Goal: Information Seeking & Learning: Learn about a topic

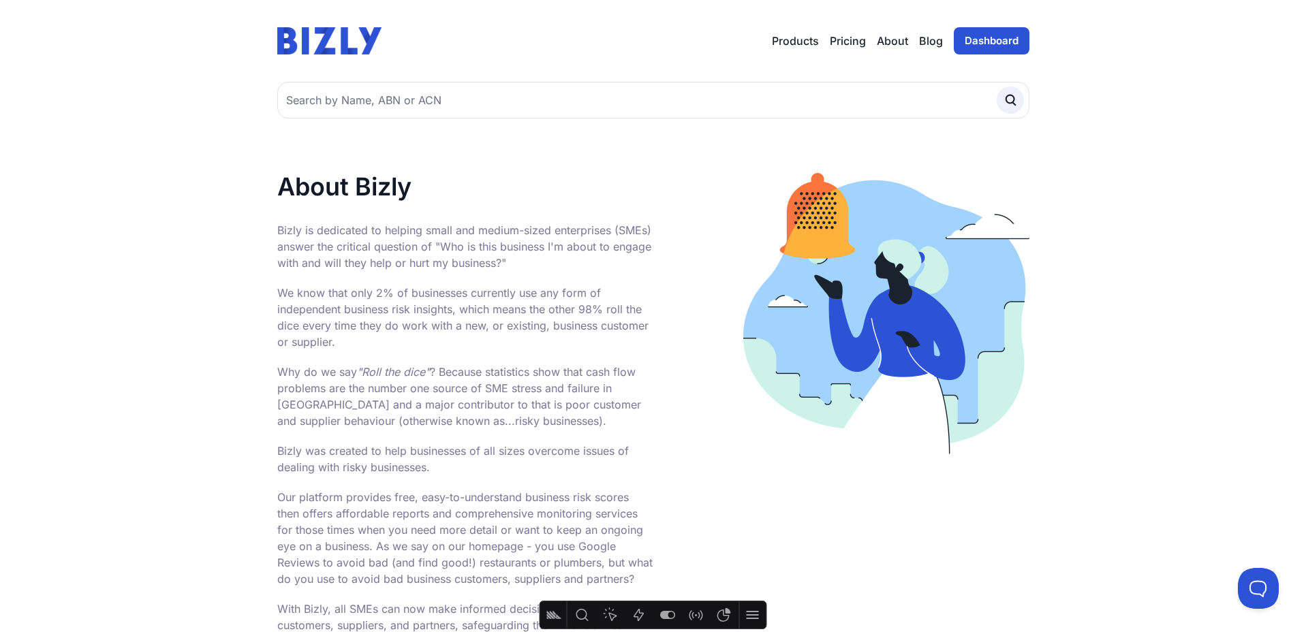
click at [973, 47] on link "Dashboard" at bounding box center [992, 40] width 76 height 27
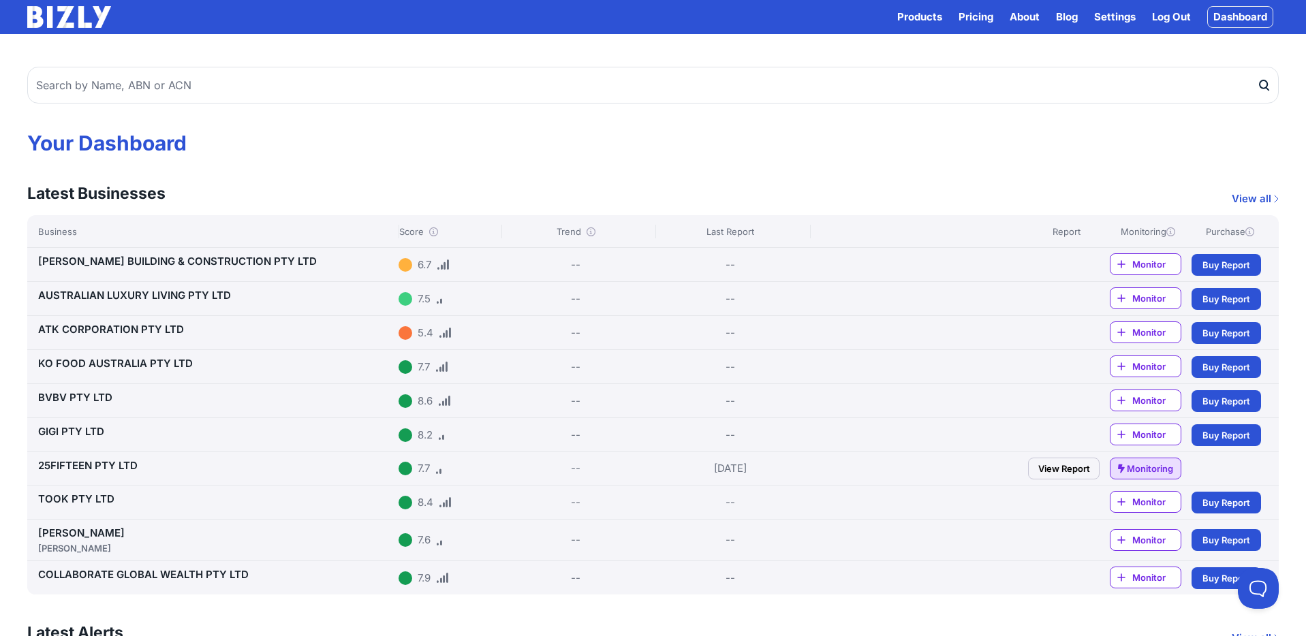
click at [1067, 469] on link "View Report" at bounding box center [1064, 469] width 72 height 22
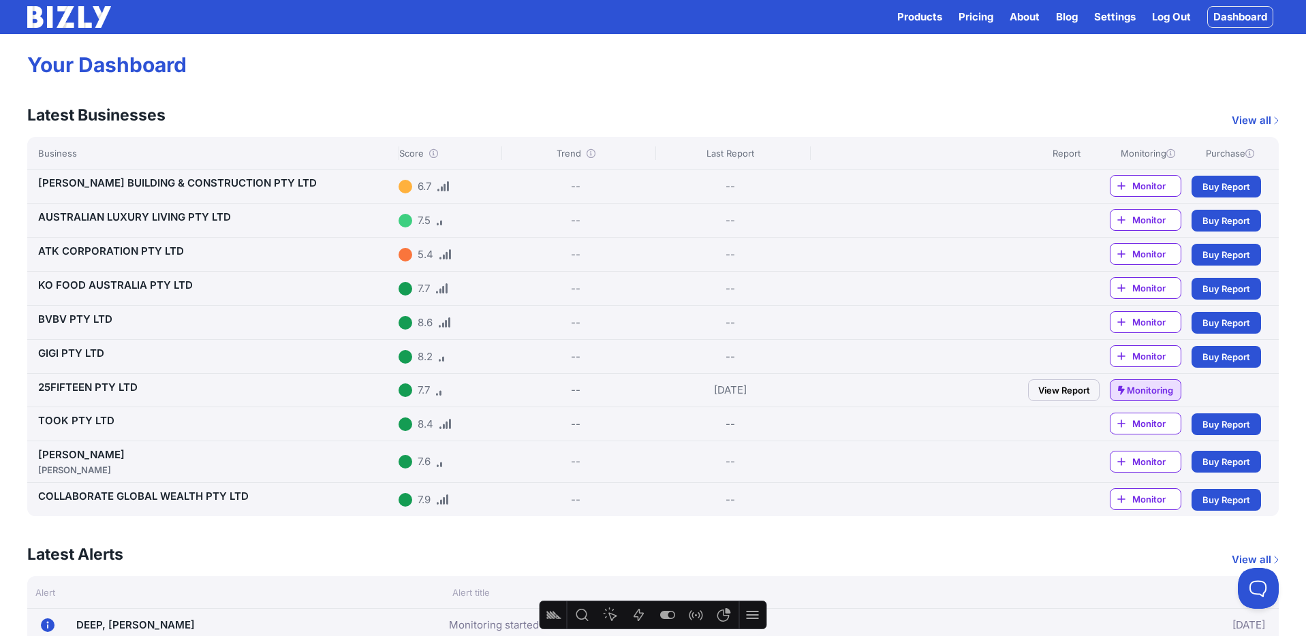
scroll to position [79, 0]
click at [1261, 116] on link "View all" at bounding box center [1255, 120] width 47 height 16
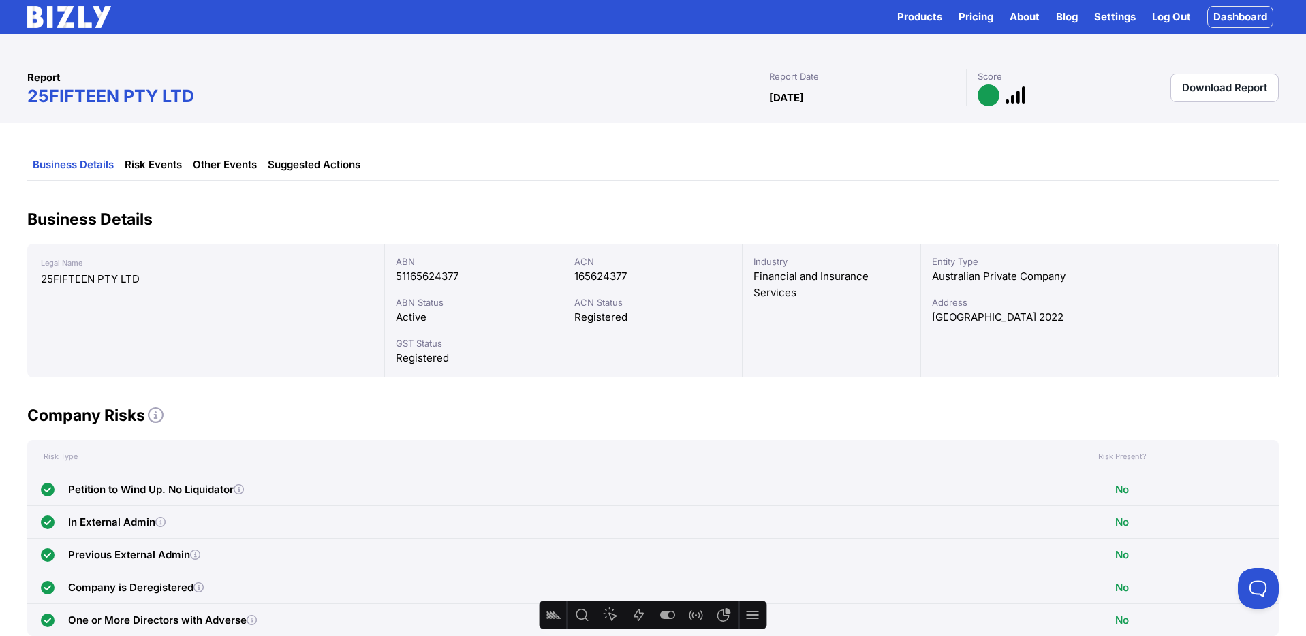
click at [1226, 87] on link "Download Report" at bounding box center [1224, 88] width 108 height 29
click at [1206, 88] on link "Download Report" at bounding box center [1224, 88] width 108 height 29
click at [1206, 89] on link "Download Report" at bounding box center [1224, 88] width 108 height 29
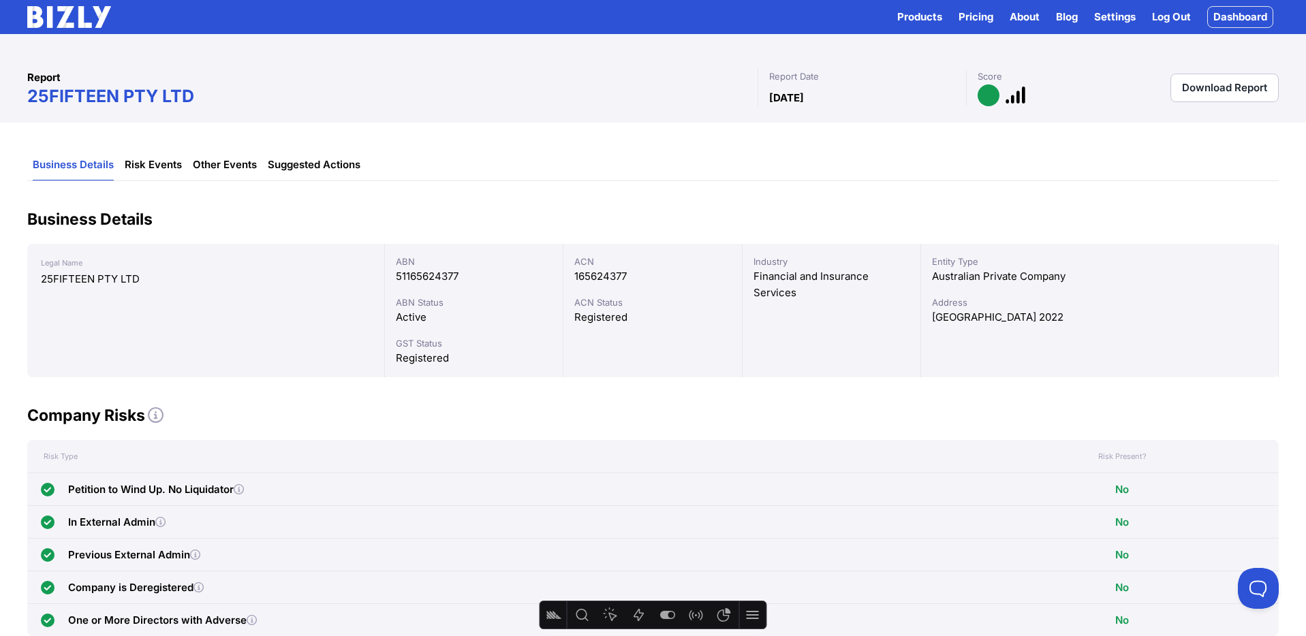
click at [1206, 89] on link "Download Report" at bounding box center [1224, 88] width 108 height 29
click at [1205, 84] on link "Download Report" at bounding box center [1224, 88] width 108 height 29
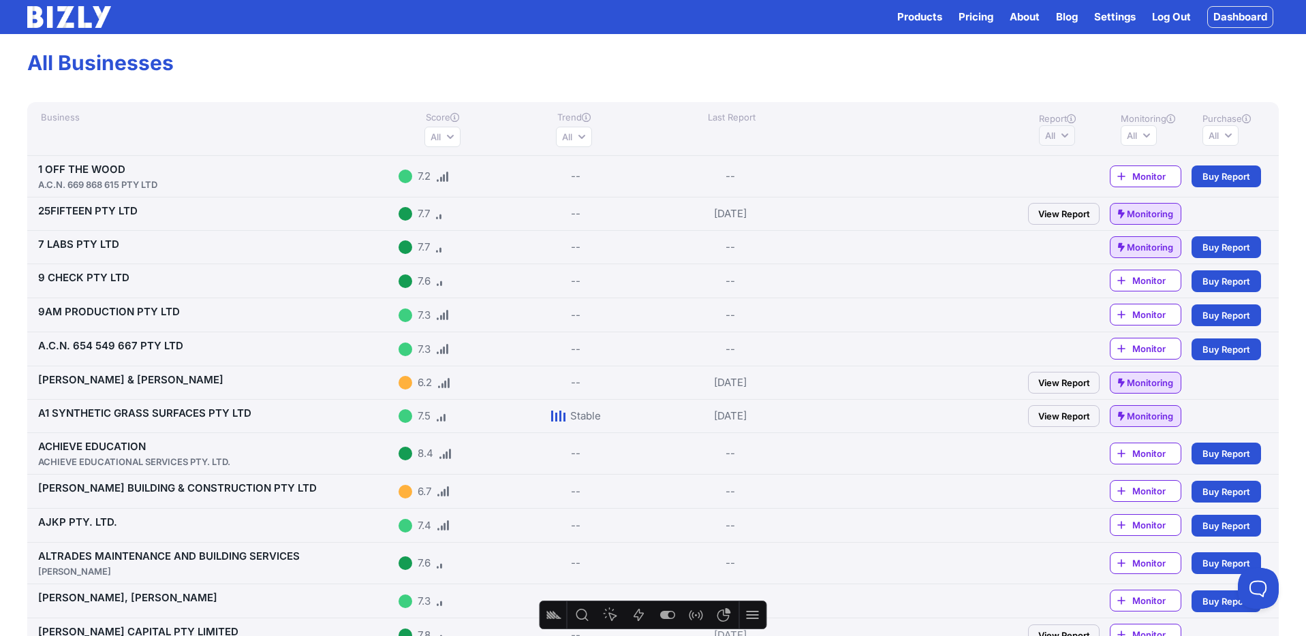
click at [1064, 131] on button "All" at bounding box center [1057, 135] width 36 height 20
click at [1049, 161] on input "Has report" at bounding box center [1049, 163] width 11 height 11
radio input "true"
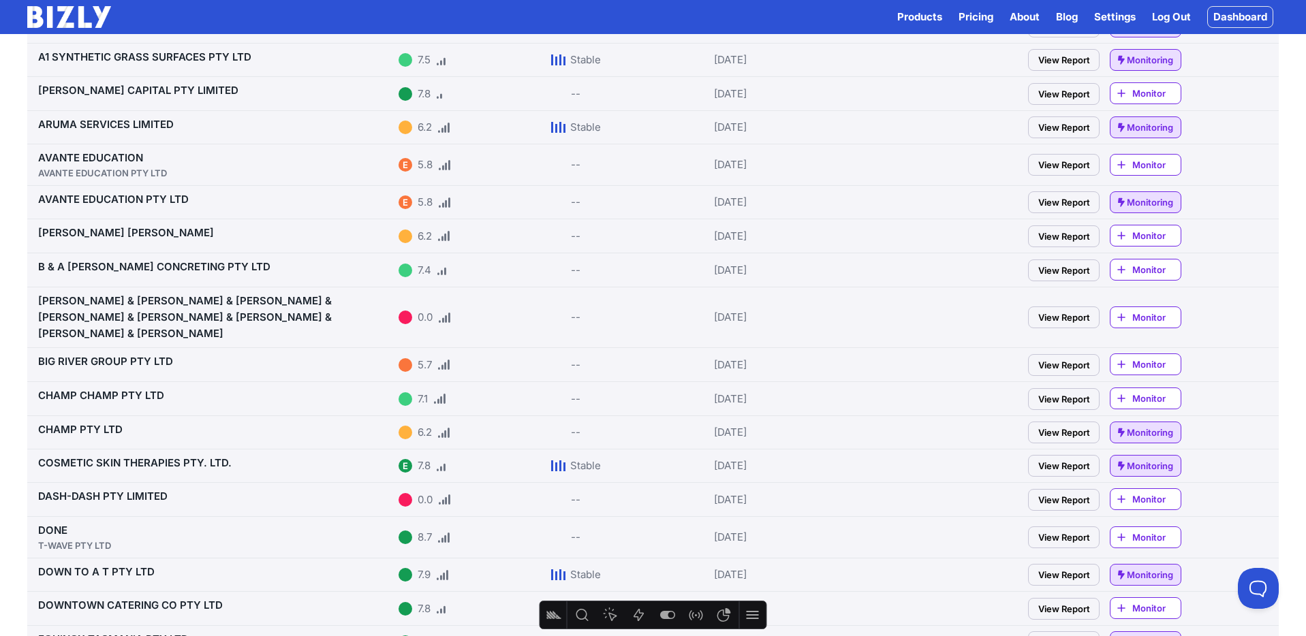
scroll to position [183, 0]
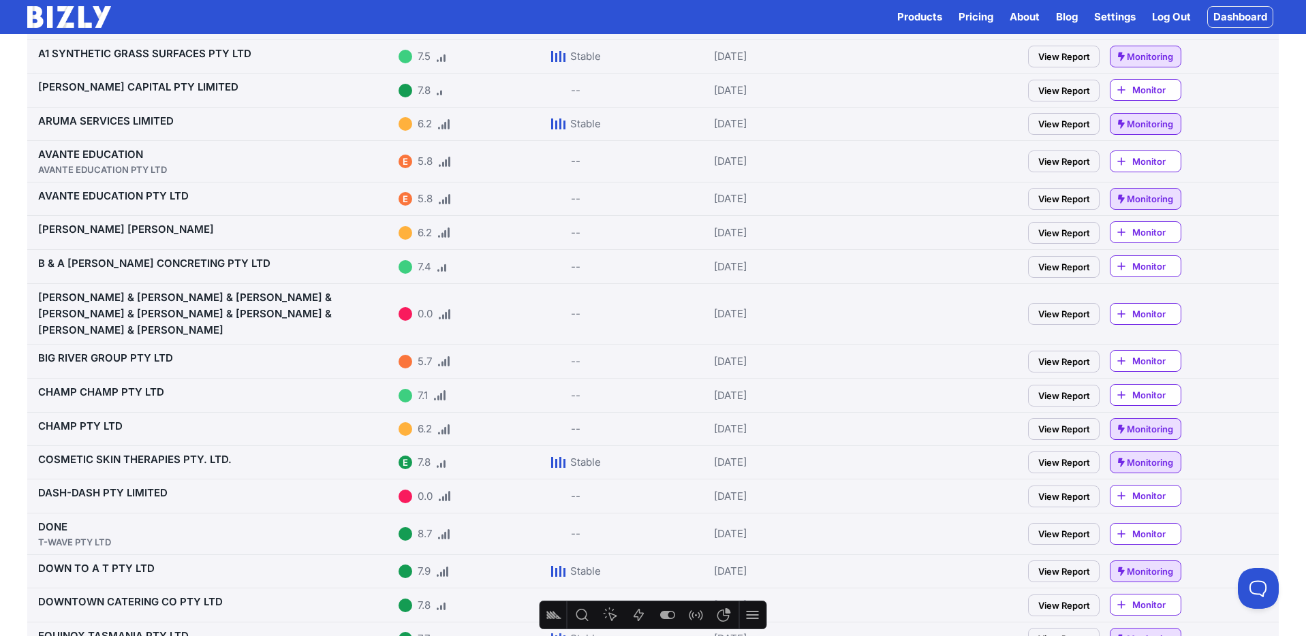
click at [1055, 123] on link "View Report" at bounding box center [1064, 124] width 72 height 22
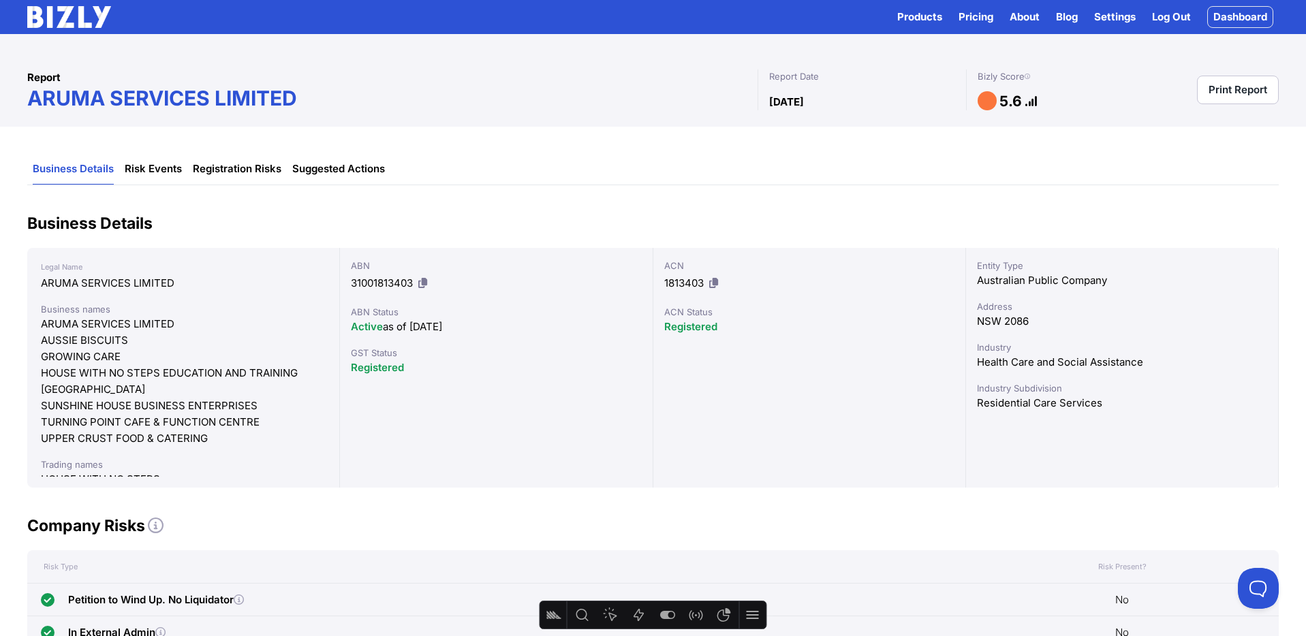
click at [1226, 92] on link "Print Report" at bounding box center [1238, 90] width 82 height 29
click at [758, 619] on button at bounding box center [752, 615] width 21 height 22
click at [757, 618] on icon at bounding box center [750, 615] width 16 height 16
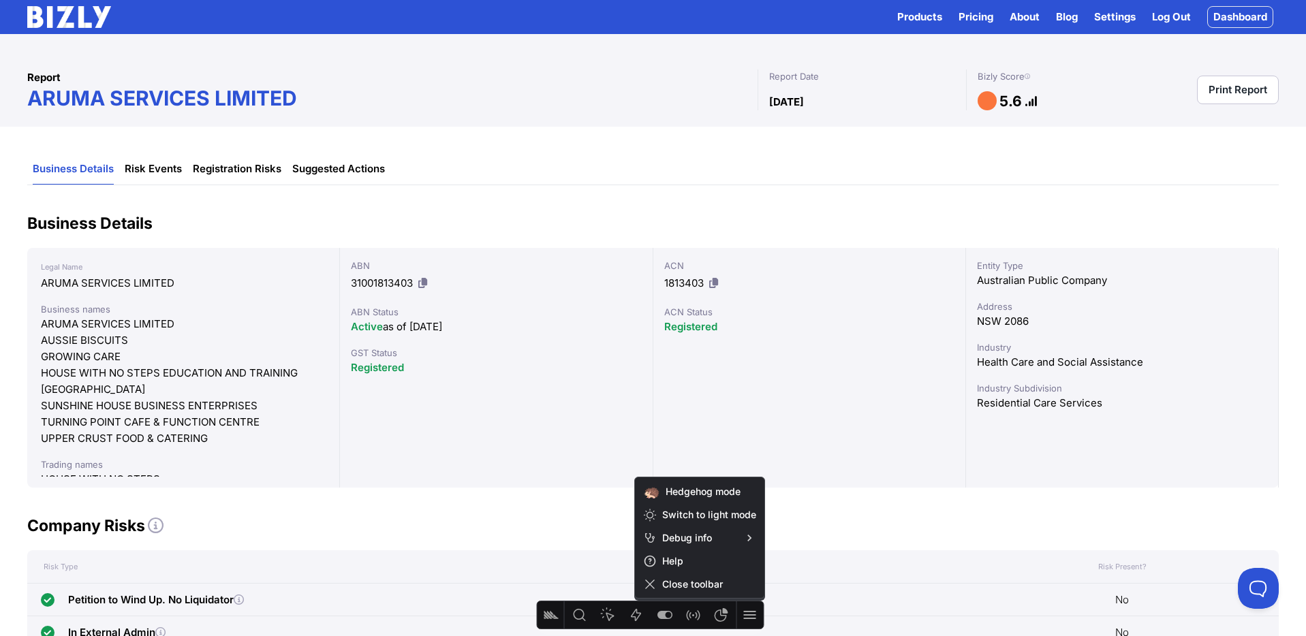
click at [732, 591] on span "Close toolbar" at bounding box center [700, 584] width 124 height 22
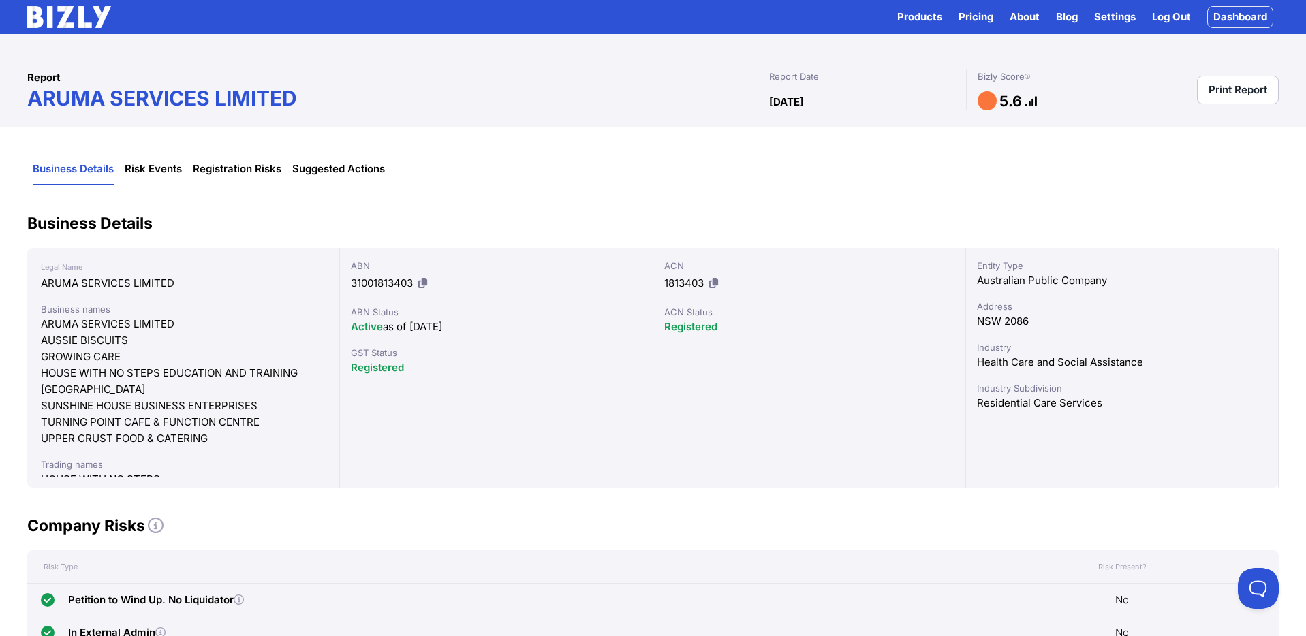
click at [1248, 91] on link "Print Report" at bounding box center [1238, 90] width 82 height 29
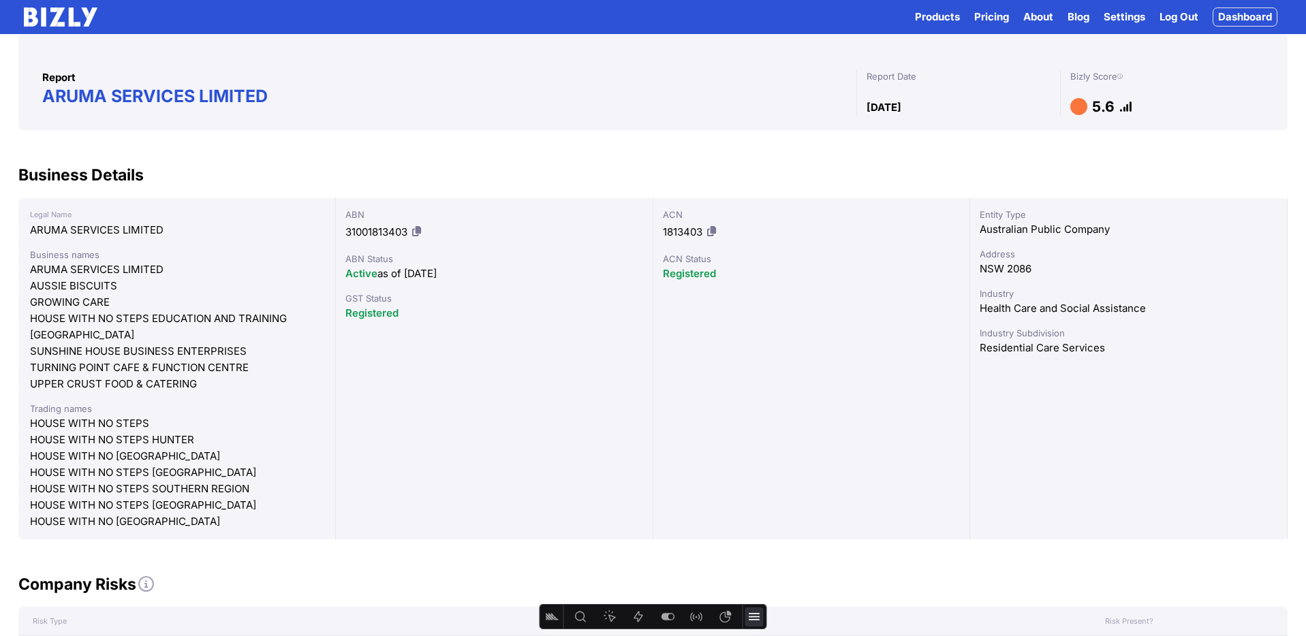
click at [755, 620] on icon at bounding box center [754, 616] width 11 height 7
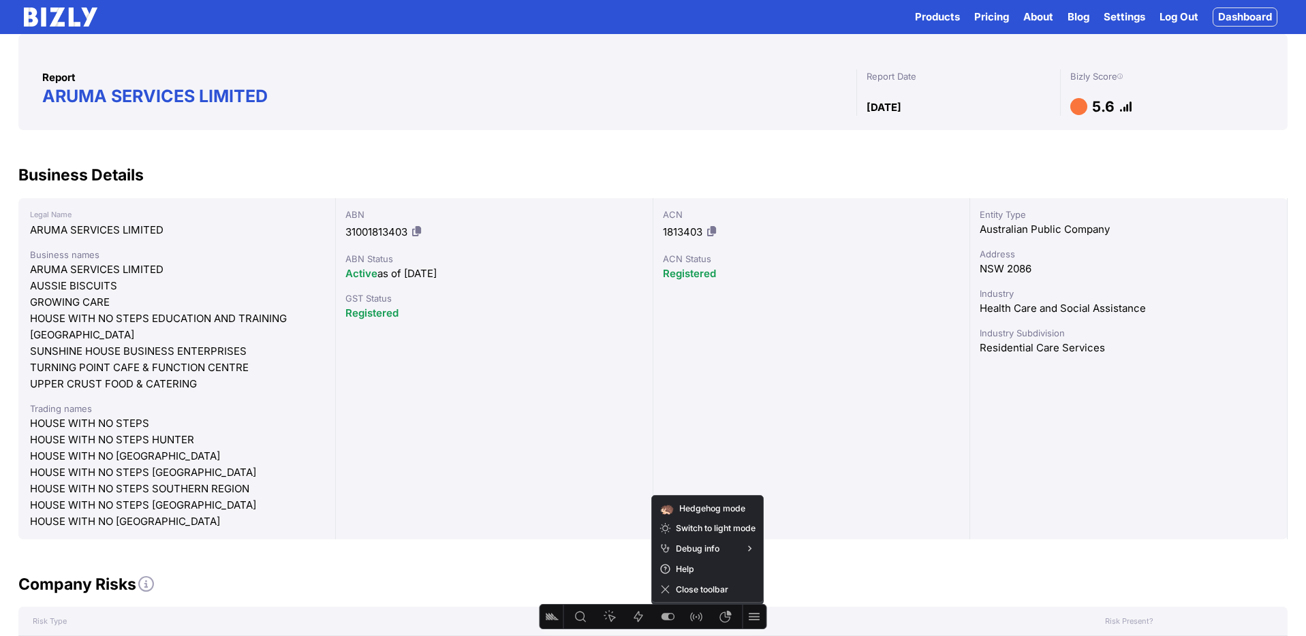
click at [721, 589] on span "Close toolbar" at bounding box center [716, 589] width 80 height 10
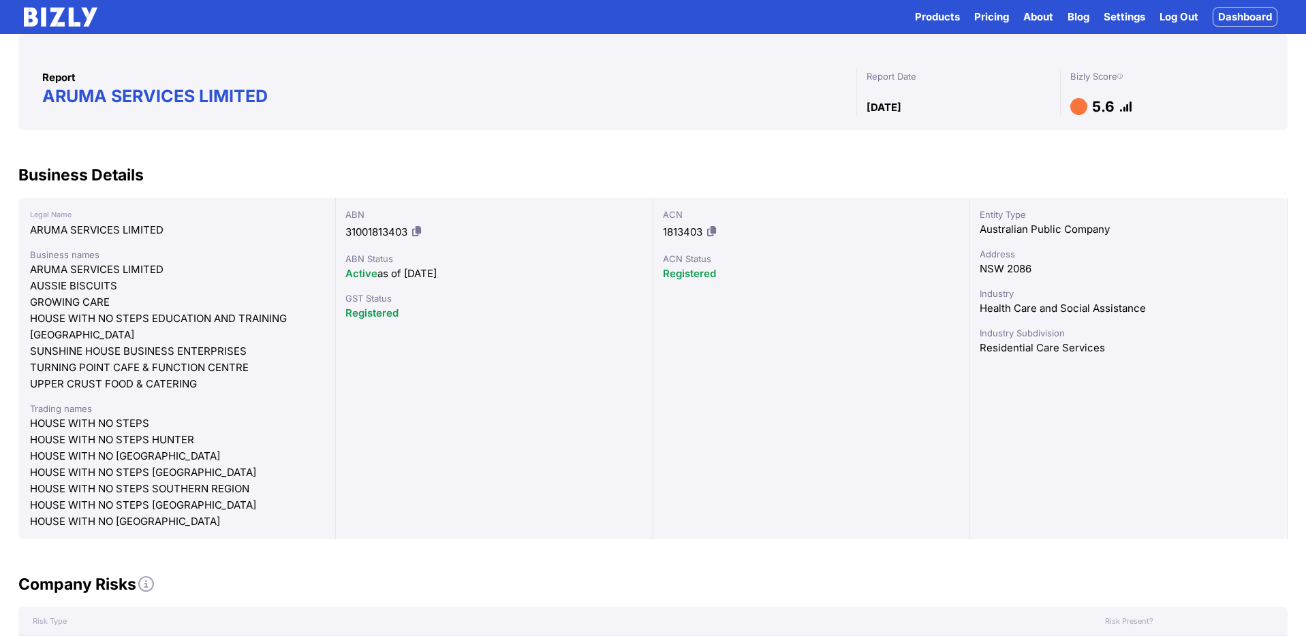
click at [1248, 18] on link "Dashboard" at bounding box center [1245, 16] width 65 height 19
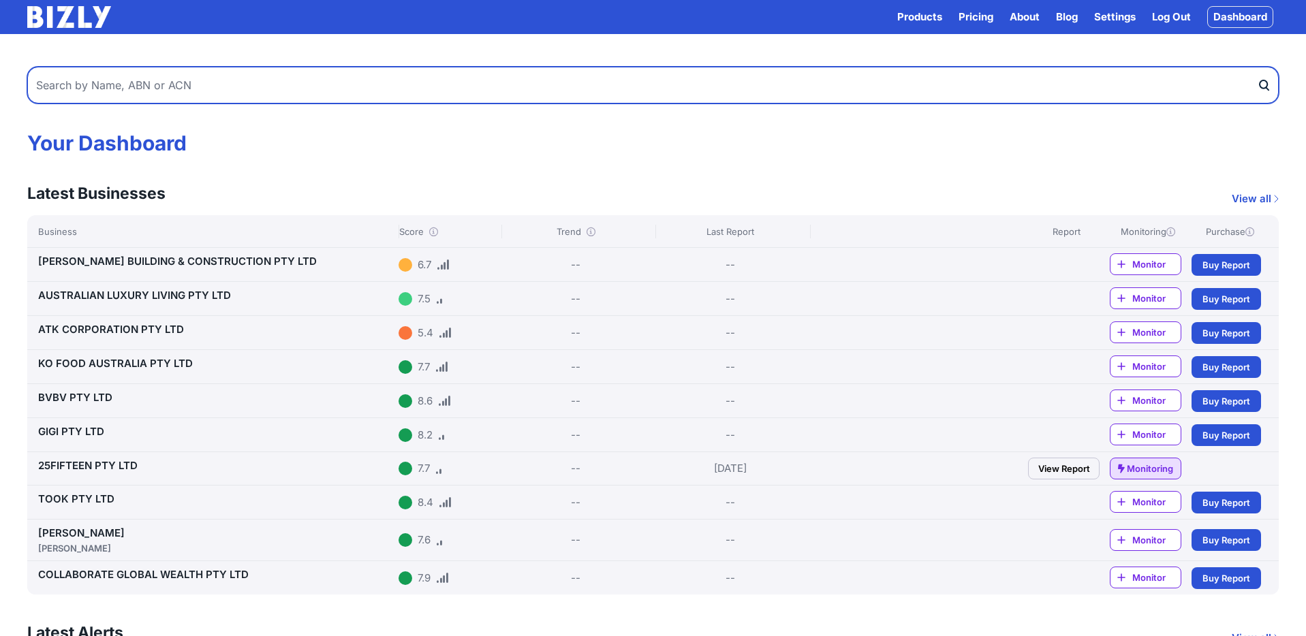
click at [341, 88] on input "text" at bounding box center [652, 85] width 1251 height 37
paste input "1. Trading Trusts (Already Discussed) • Severity: Medium (context-dependent) • …"
type input "1. Trading Trusts (Already Discussed) • Severity: Medium (context-dependent) • …"
type input "Craftbuild Group"
click at [1257, 67] on button "submit" at bounding box center [1268, 85] width 22 height 37
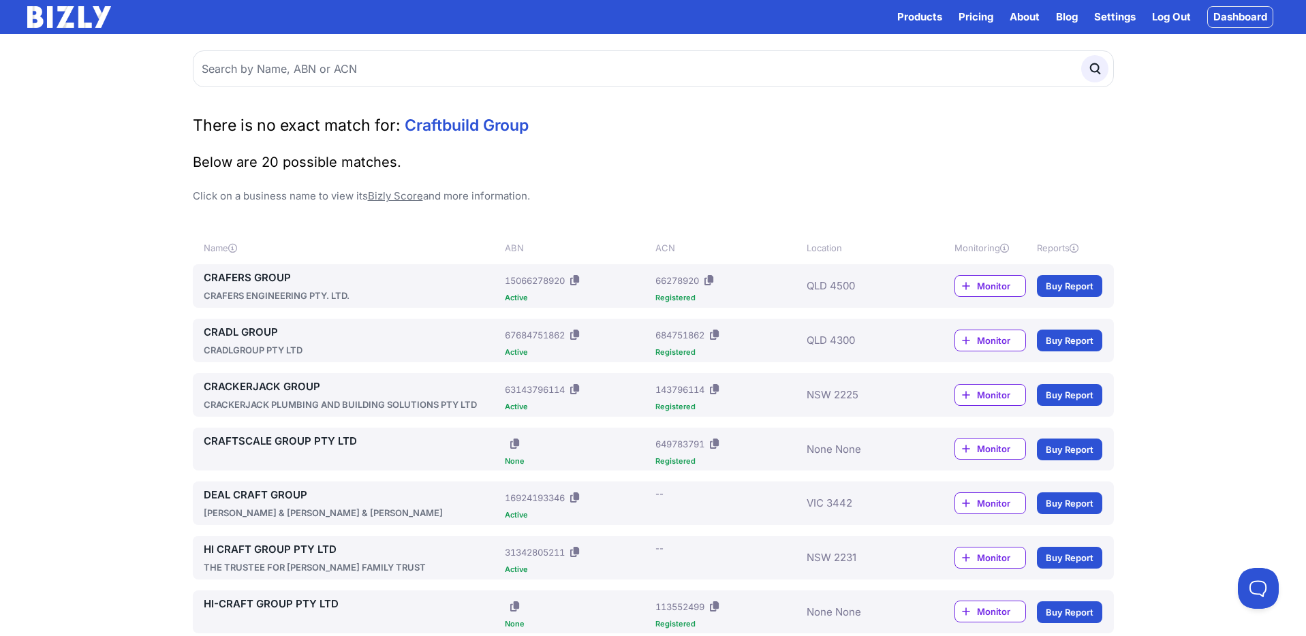
click at [270, 387] on link "CRACKERJACK GROUP" at bounding box center [352, 387] width 296 height 16
click at [325, 552] on link "HI CRAFT GROUP PTY LTD" at bounding box center [352, 550] width 296 height 16
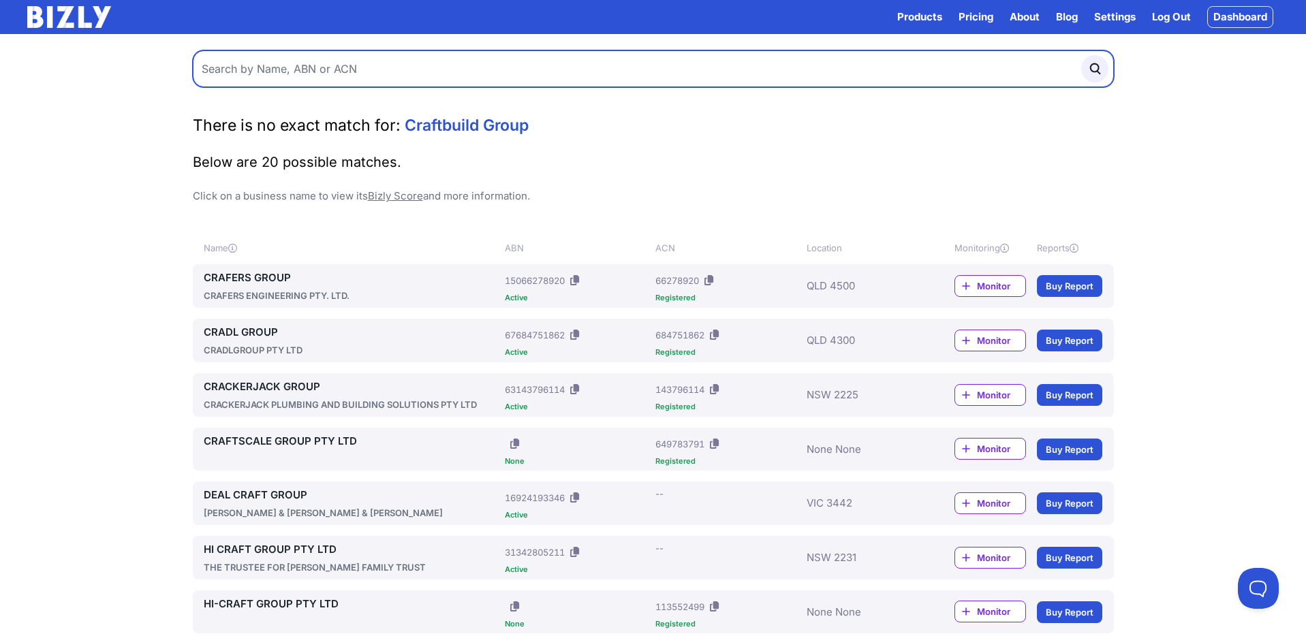
click at [306, 58] on input "text" at bounding box center [653, 68] width 921 height 37
type input "trustee"
click at [1081, 55] on button "submit" at bounding box center [1094, 68] width 27 height 27
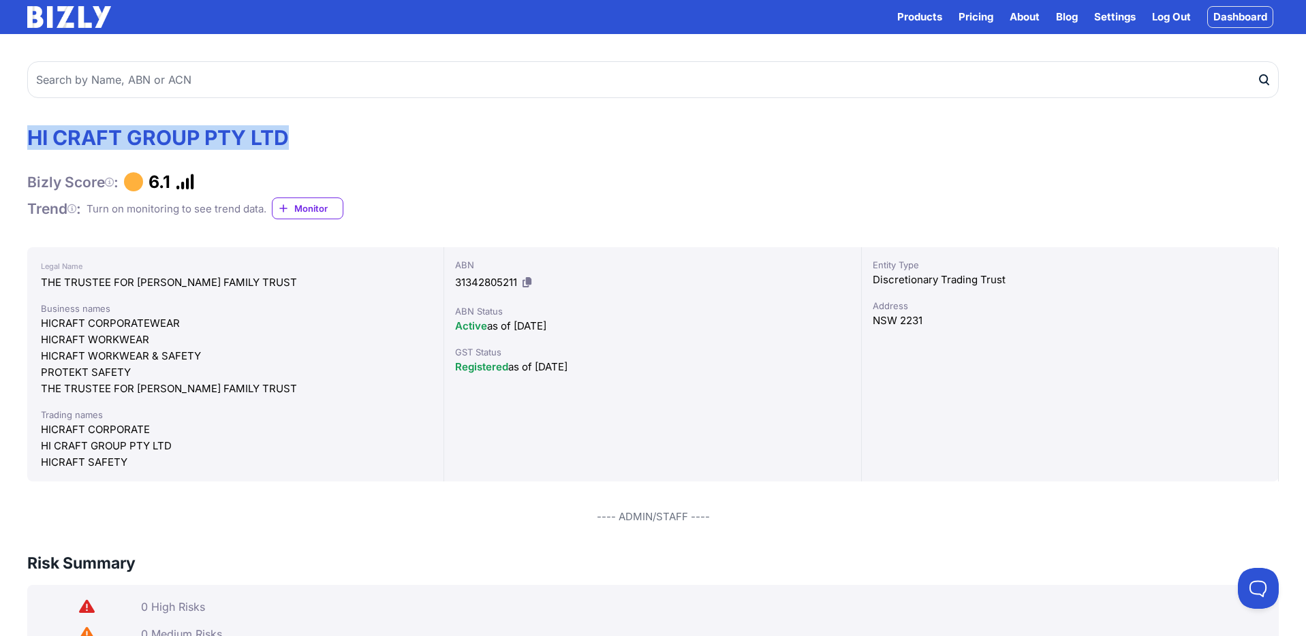
drag, startPoint x: 255, startPoint y: 138, endPoint x: 40, endPoint y: 132, distance: 216.0
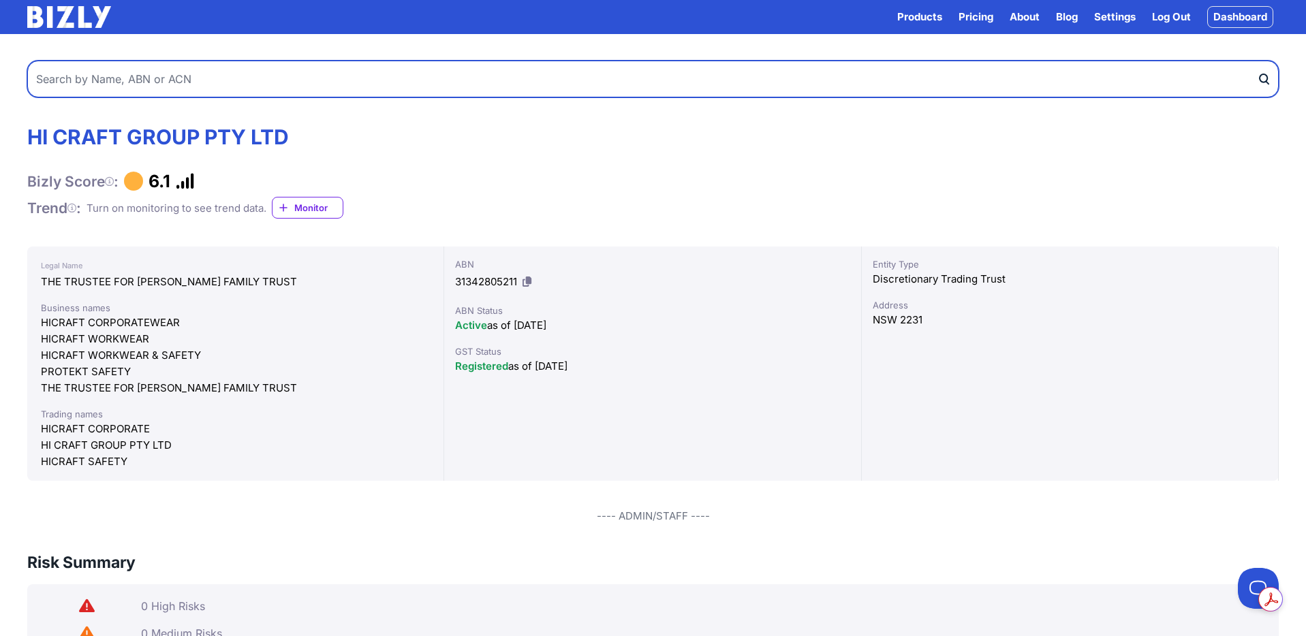
click at [108, 84] on input "text" at bounding box center [652, 79] width 1251 height 37
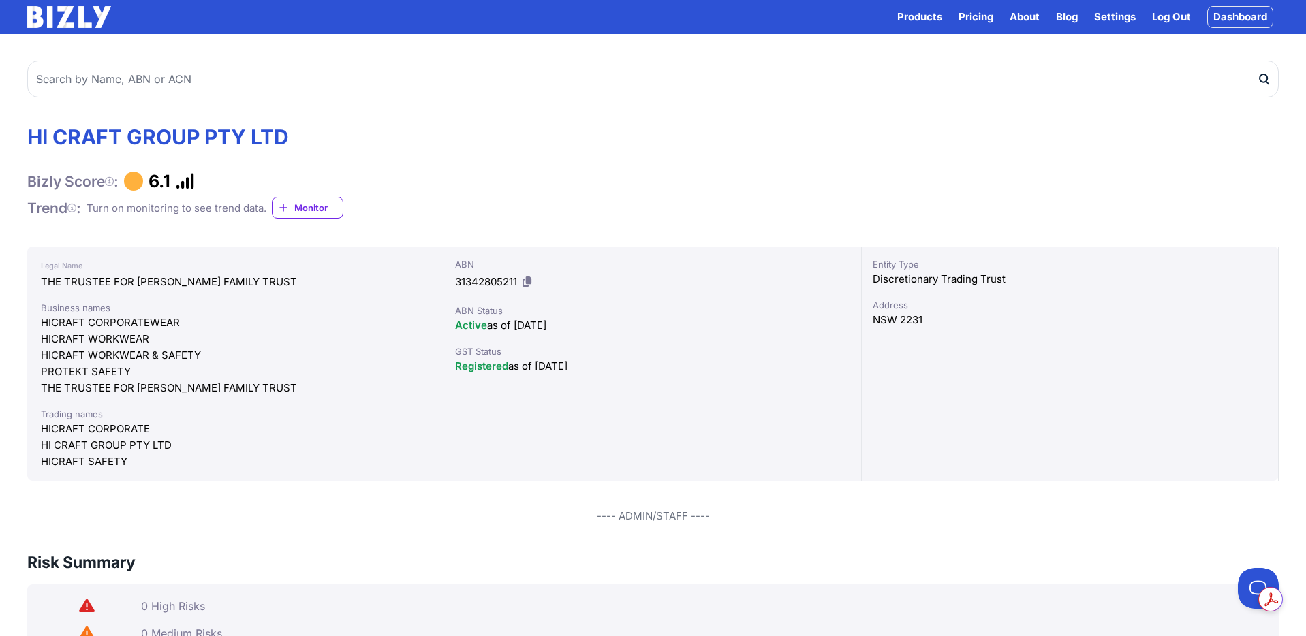
drag, startPoint x: 518, startPoint y: 159, endPoint x: 386, endPoint y: 166, distance: 131.7
click at [514, 157] on div "HI CRAFT GROUP PTY LTD Bizly Score : 6.1 Trend : Turn on monitoring to see tren…" at bounding box center [652, 172] width 1251 height 95
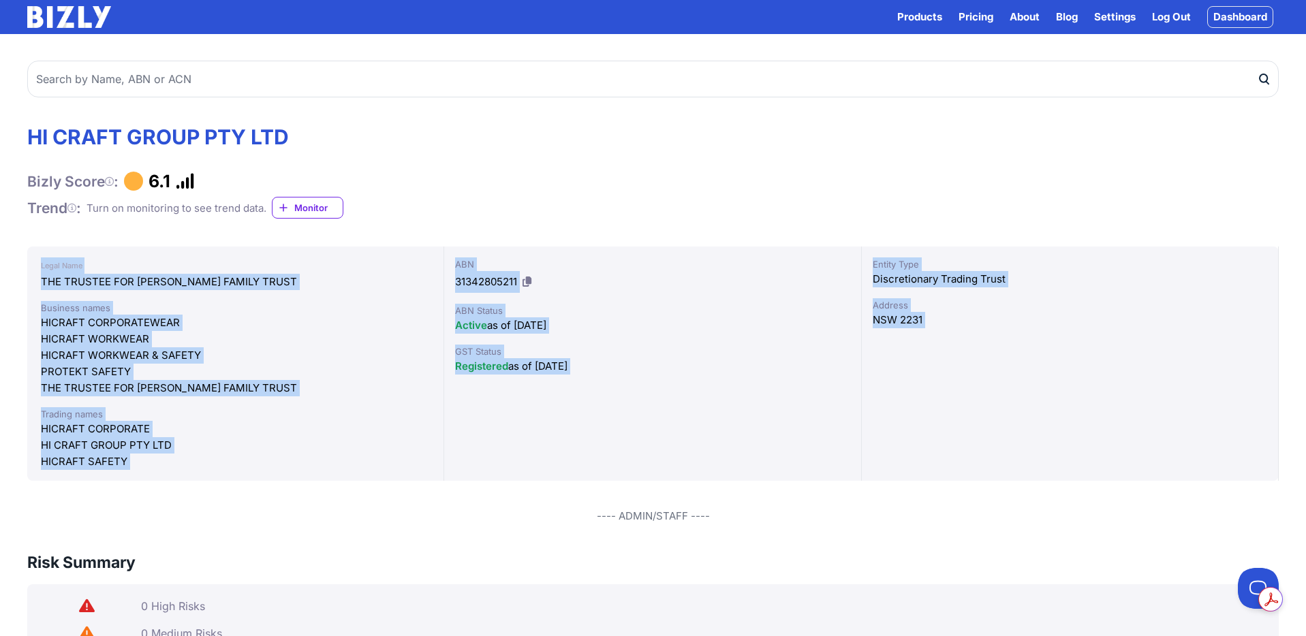
drag, startPoint x: 37, startPoint y: 261, endPoint x: 759, endPoint y: 480, distance: 753.8
click at [759, 480] on div "Legal Name THE TRUSTEE FOR JOHN FAMILY TRUST Business names HICRAFT CORPORATEWE…" at bounding box center [652, 364] width 1251 height 234
copy div "Legal Name THE TRUSTEE FOR JOHN FAMILY TRUST Business names HICRAFT CORPORATEWE…"
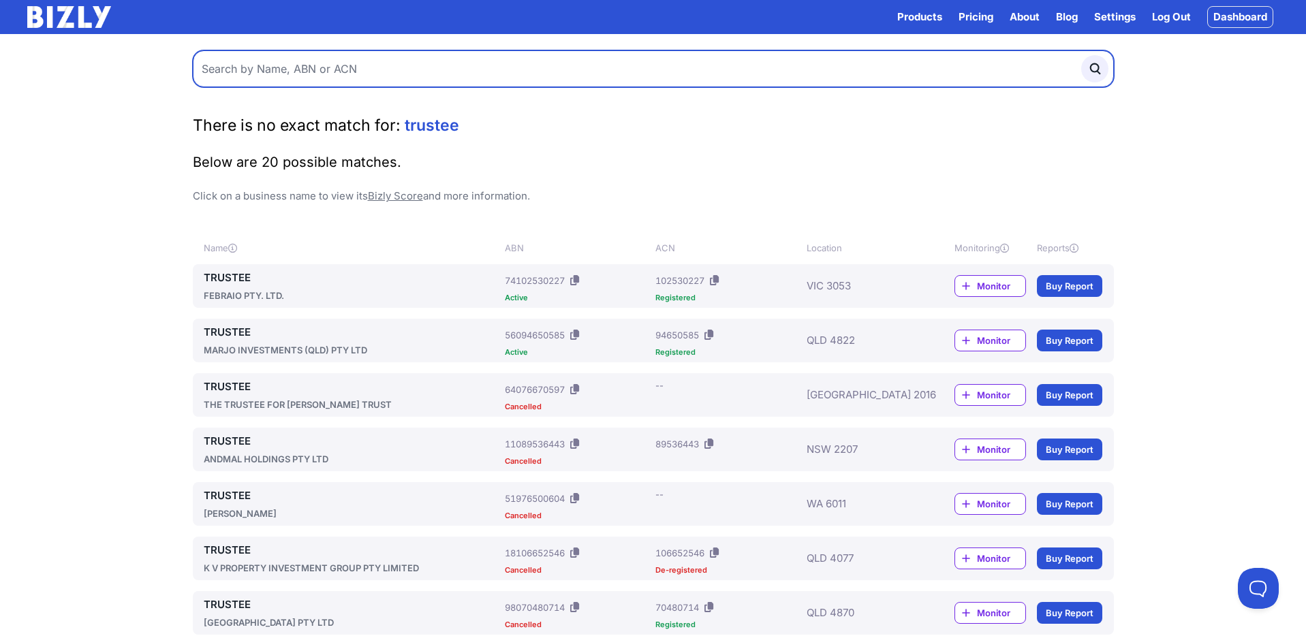
click at [328, 63] on input "text" at bounding box center [653, 68] width 921 height 37
type input "trustee for"
click at [1081, 55] on button "submit" at bounding box center [1094, 68] width 27 height 27
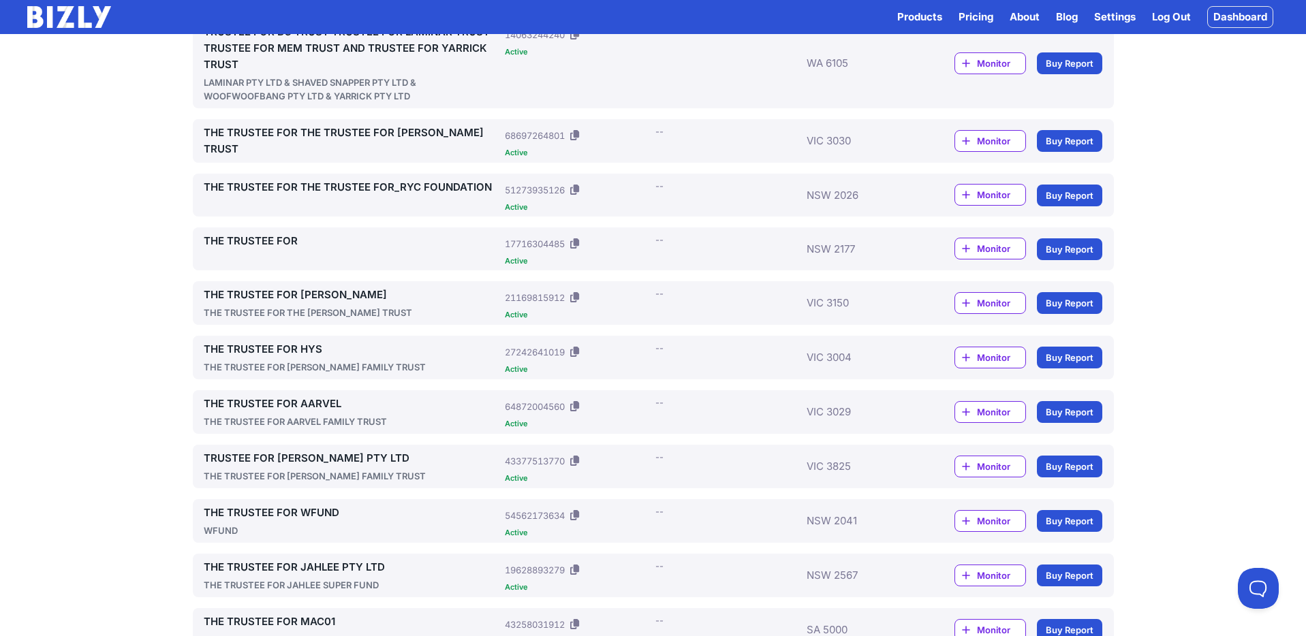
scroll to position [361, 0]
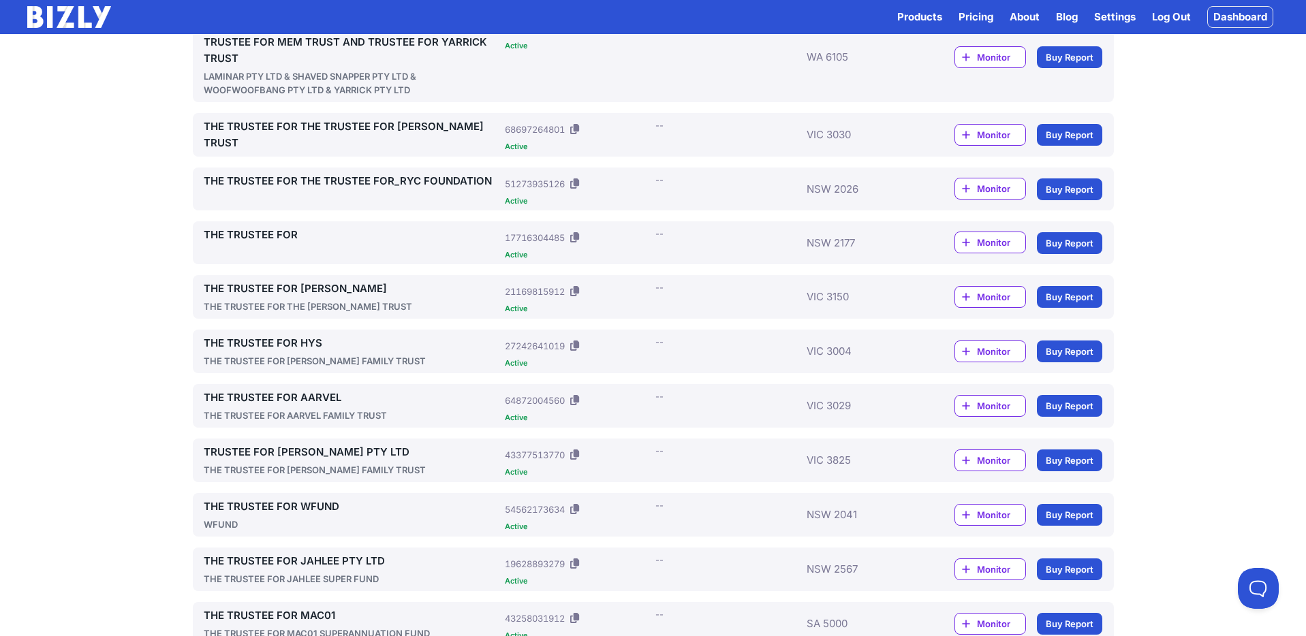
click at [344, 452] on link "TRUSTEE FOR [PERSON_NAME] PTY LTD" at bounding box center [352, 452] width 296 height 16
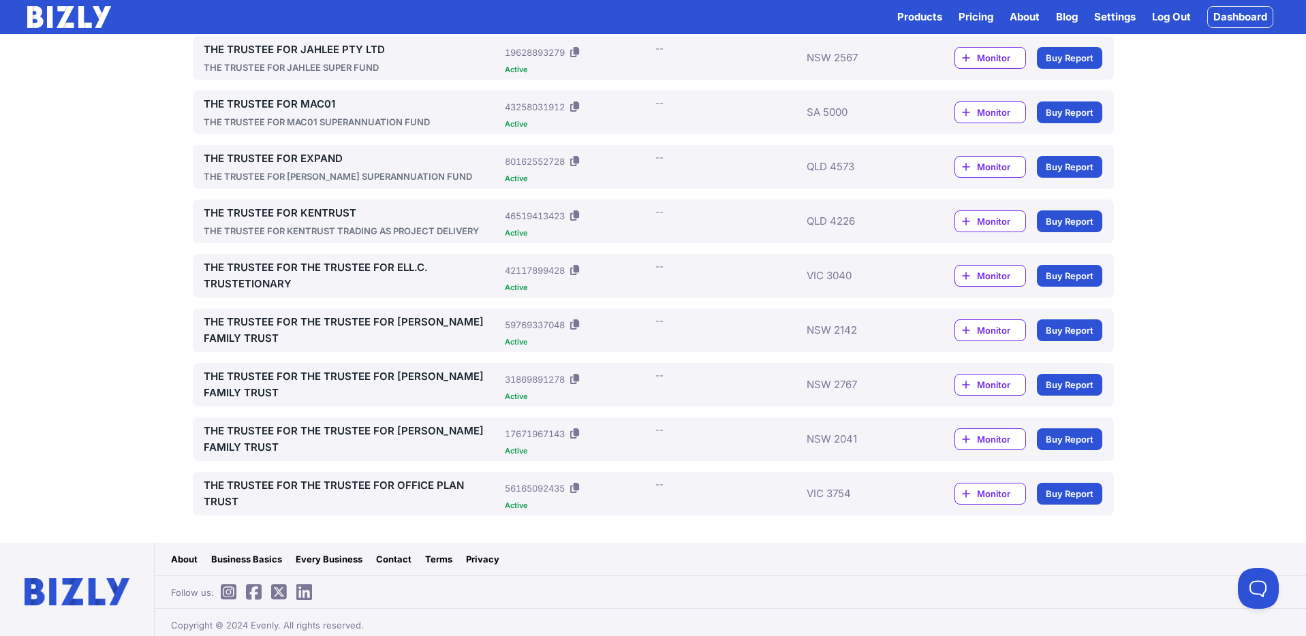
scroll to position [876, 0]
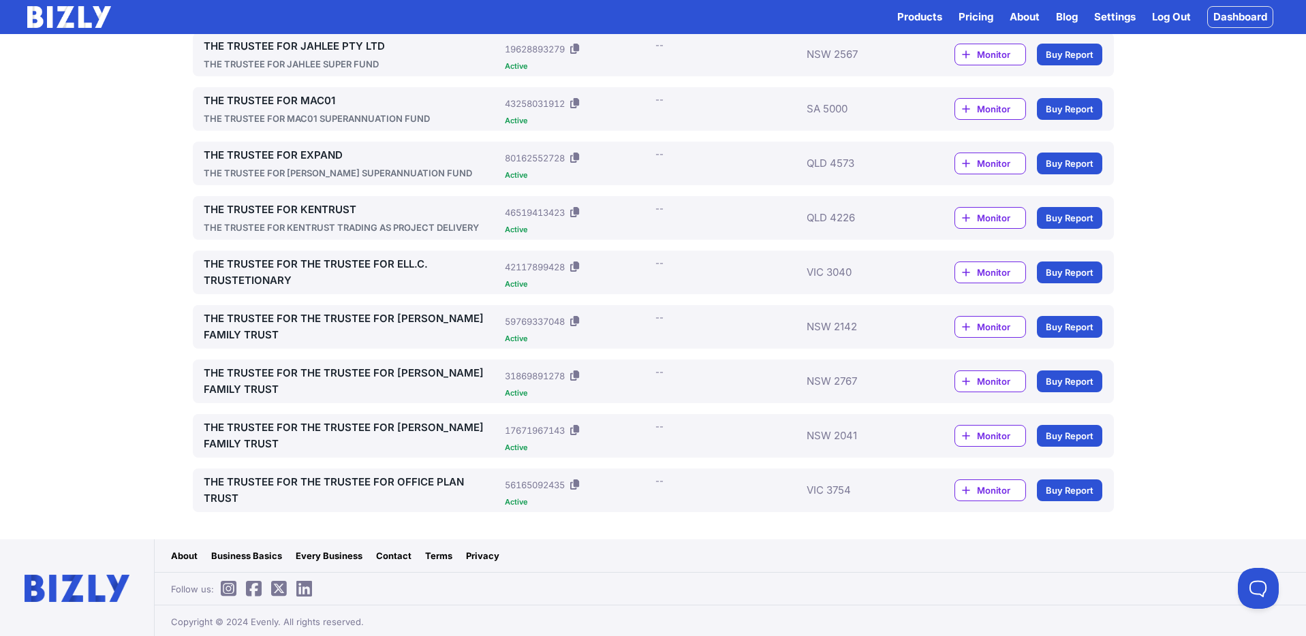
click at [328, 480] on link "THE TRUSTEE FOR THE TRUSTEE FOR OFFICE PLAN TRUST" at bounding box center [352, 490] width 296 height 33
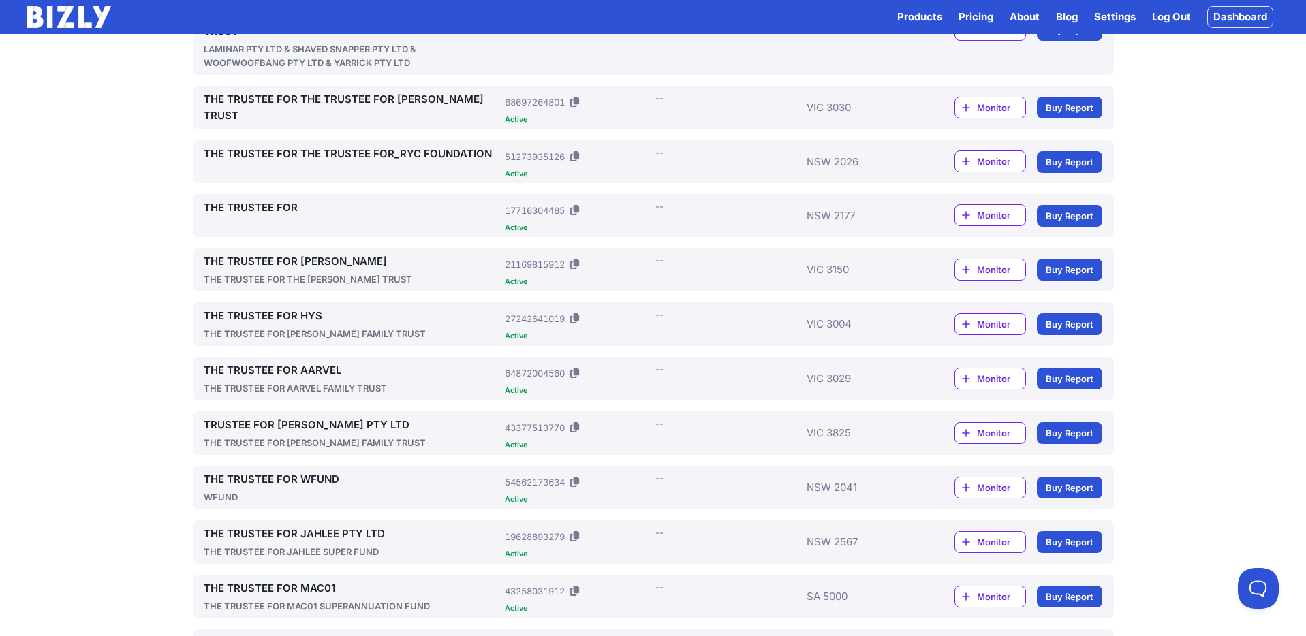
scroll to position [50, 0]
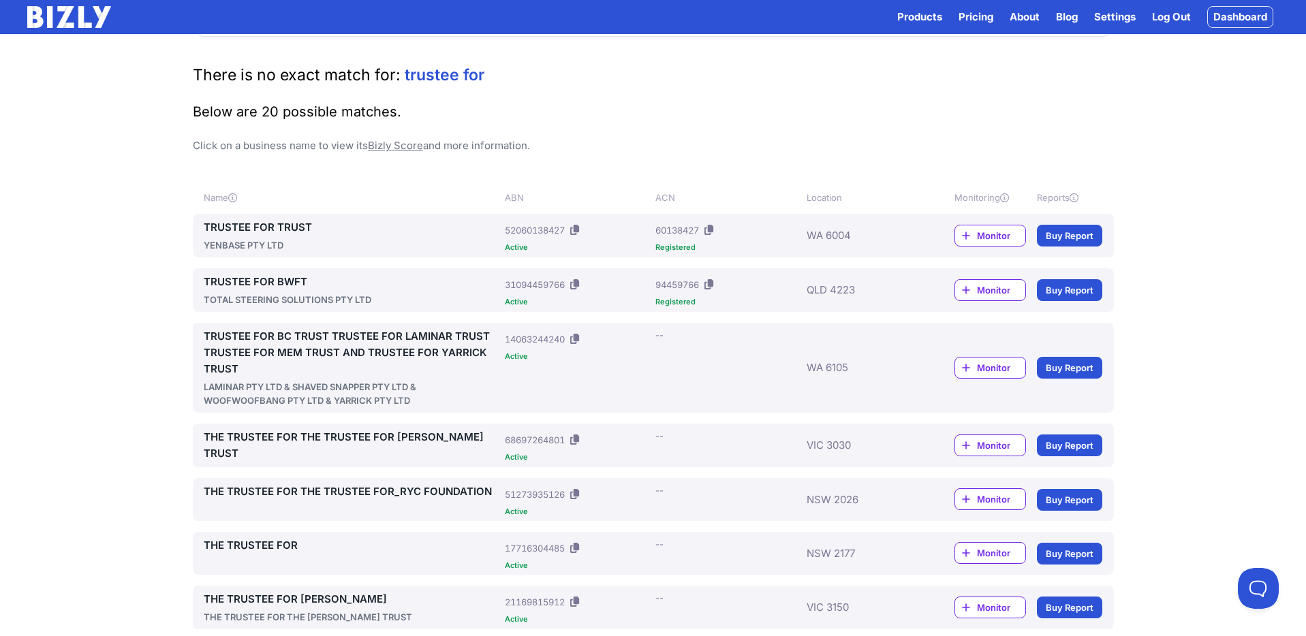
click at [278, 223] on link "TRUSTEE FOR TRUST" at bounding box center [352, 227] width 296 height 16
click at [328, 352] on link "TRUSTEE FOR BC TRUST TRUSTEE FOR LAMINAR TRUST TRUSTEE FOR MEM TRUST AND TRUSTE…" at bounding box center [352, 352] width 296 height 49
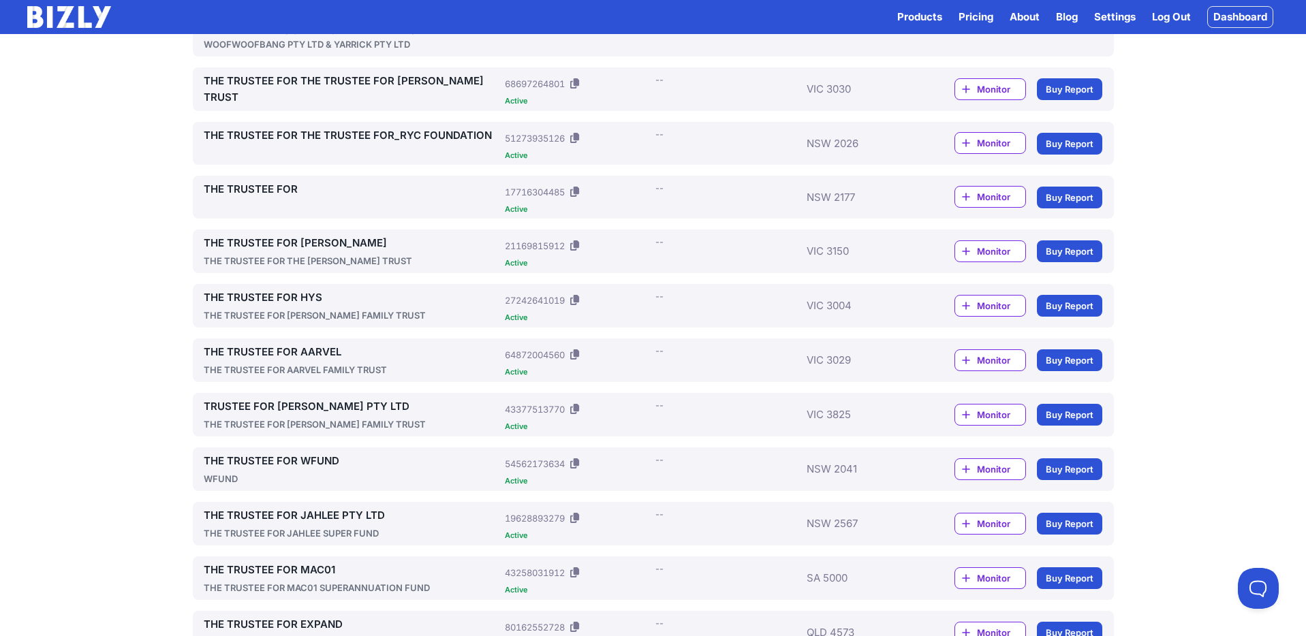
scroll to position [407, 0]
click at [312, 405] on link "TRUSTEE FOR [PERSON_NAME] PTY LTD" at bounding box center [352, 406] width 296 height 16
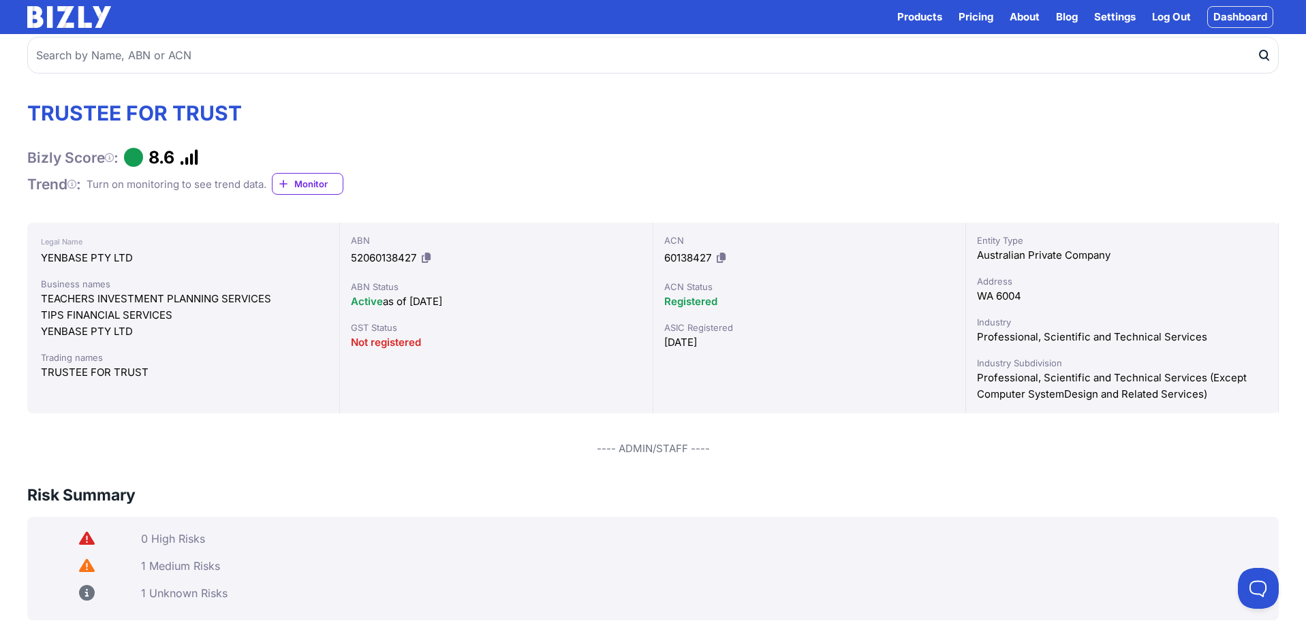
scroll to position [29, 0]
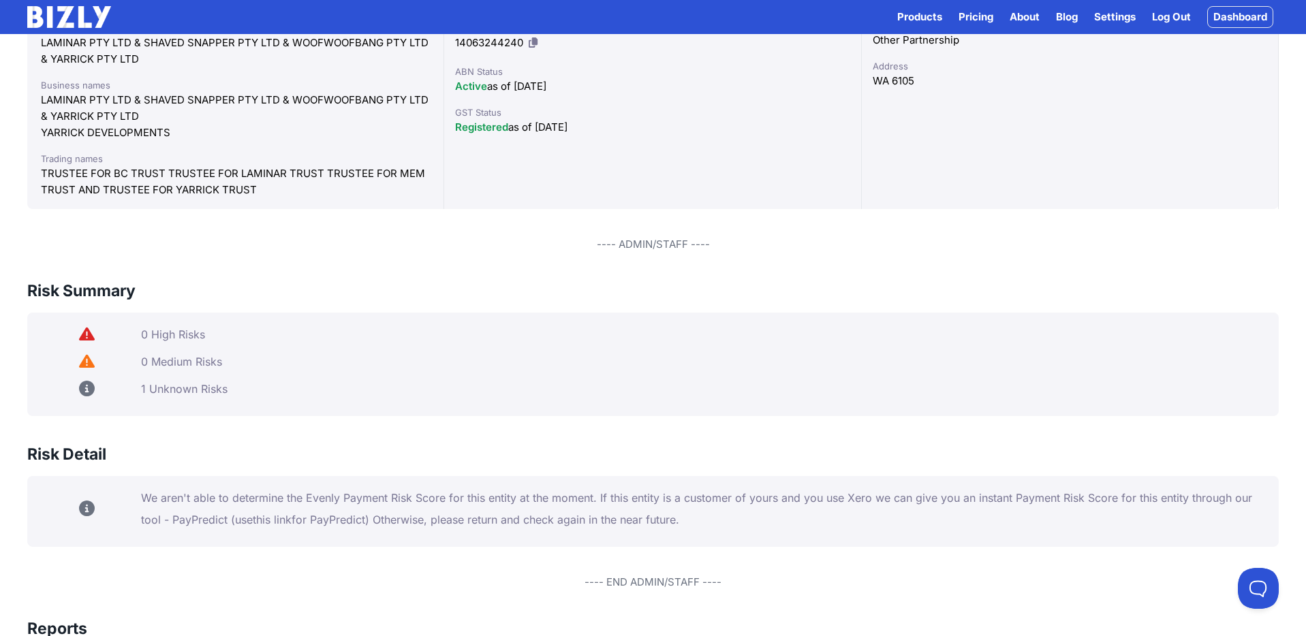
scroll to position [241, 0]
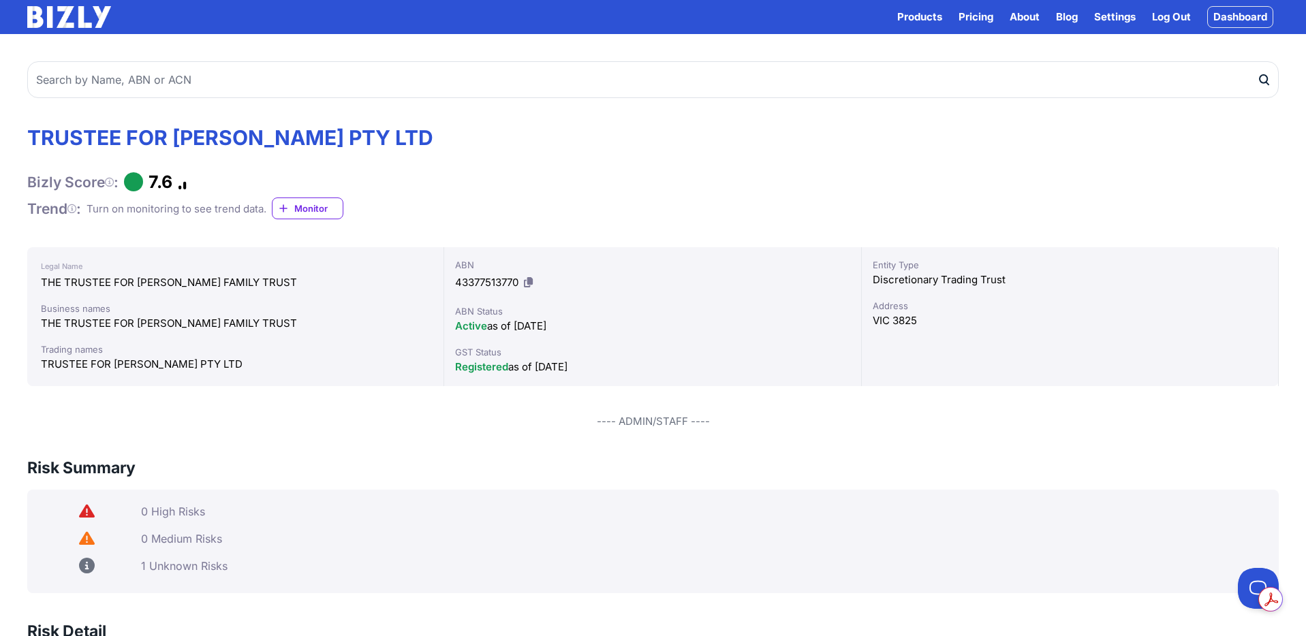
click at [530, 280] on icon at bounding box center [528, 282] width 9 height 10
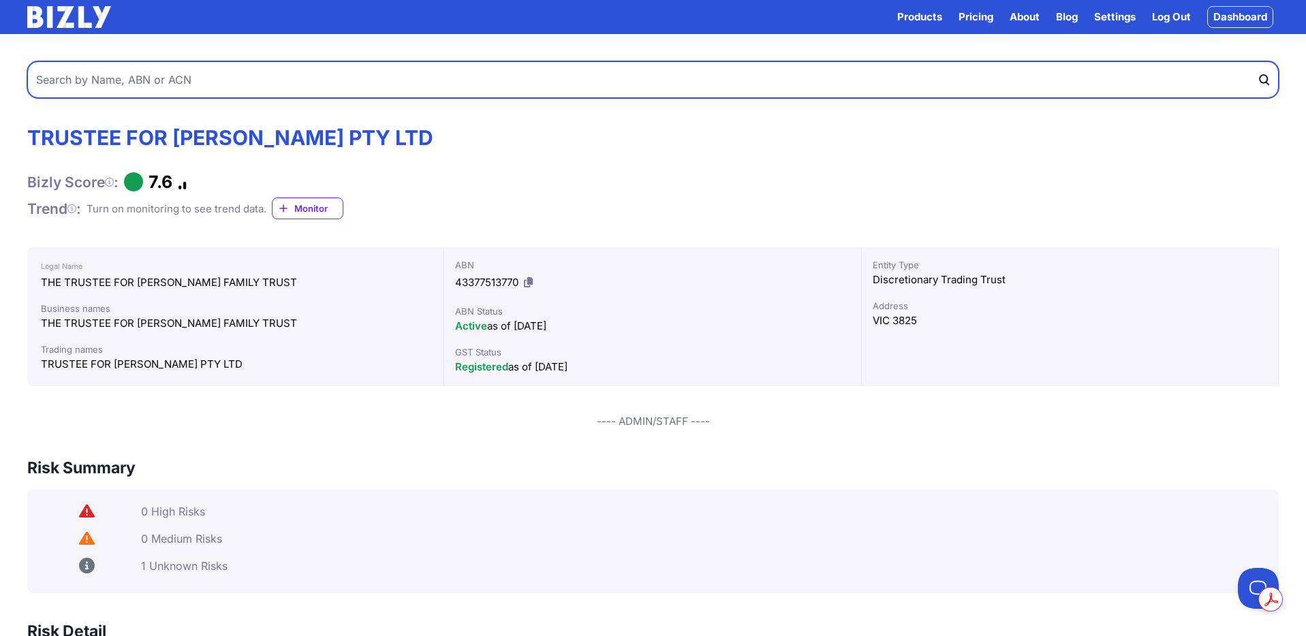
click at [199, 83] on input "text" at bounding box center [652, 79] width 1251 height 37
paste input "70 250 995 390"
type input "70 250 995 390"
click at [1257, 61] on button "submit" at bounding box center [1268, 79] width 22 height 37
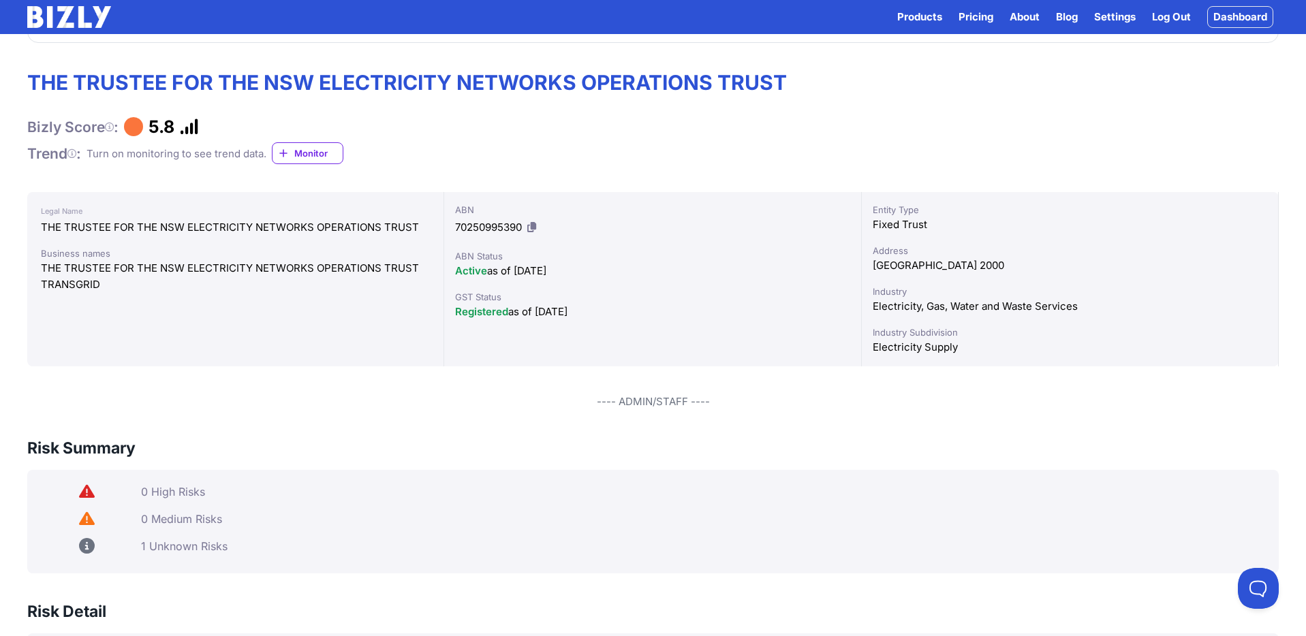
scroll to position [52, 0]
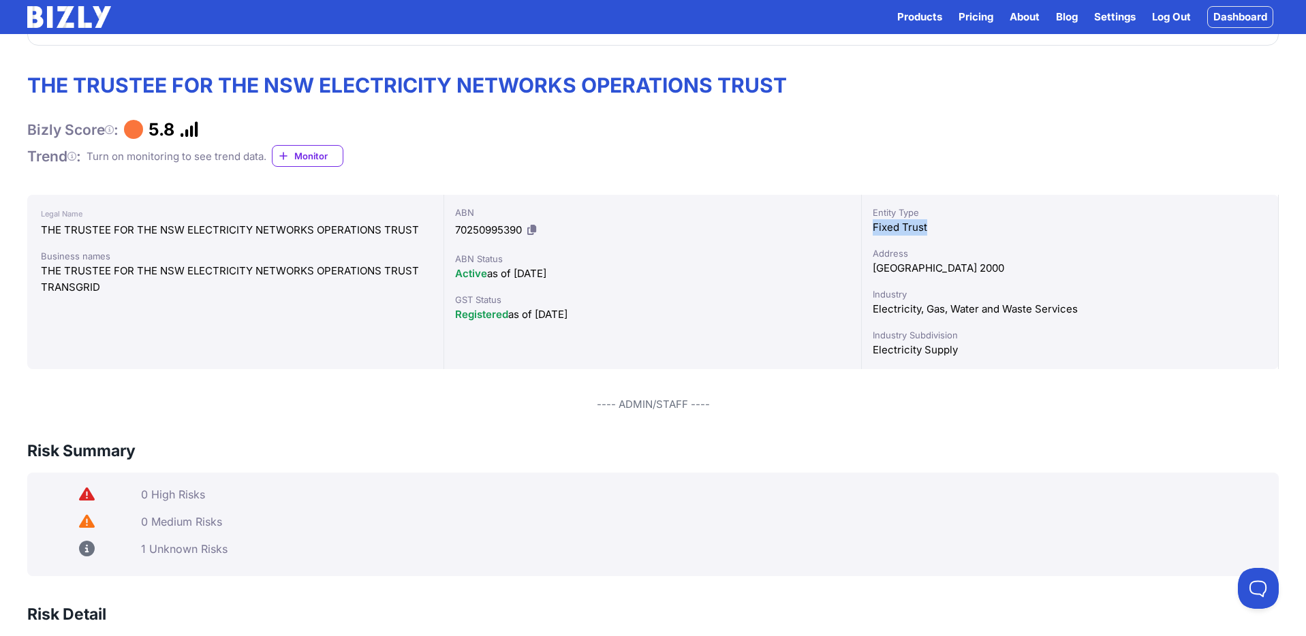
drag, startPoint x: 910, startPoint y: 228, endPoint x: 868, endPoint y: 228, distance: 42.2
click at [868, 228] on div "Entity Type Fixed Trust Address [GEOGRAPHIC_DATA] 2000 Industry Electricity, Ga…" at bounding box center [1070, 282] width 417 height 174
click at [531, 230] on icon at bounding box center [531, 230] width 9 height 10
copy div "Fixed Trust"
click at [76, 16] on img at bounding box center [69, 17] width 84 height 22
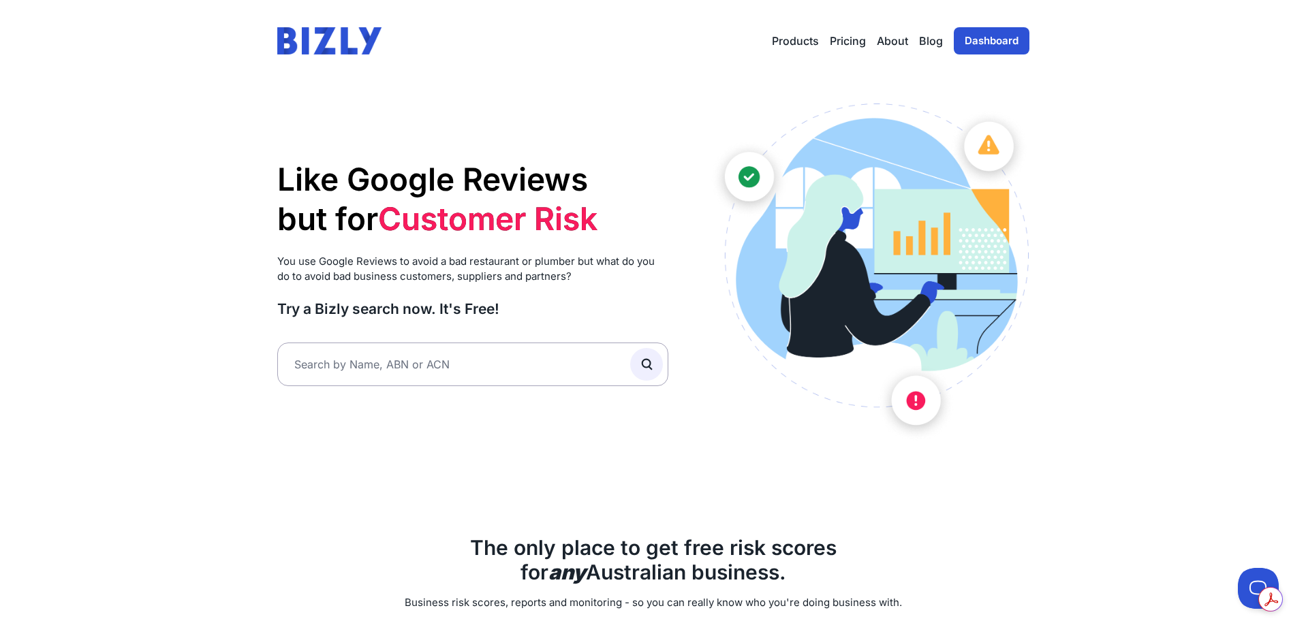
click at [1013, 42] on link "Dashboard" at bounding box center [992, 40] width 76 height 27
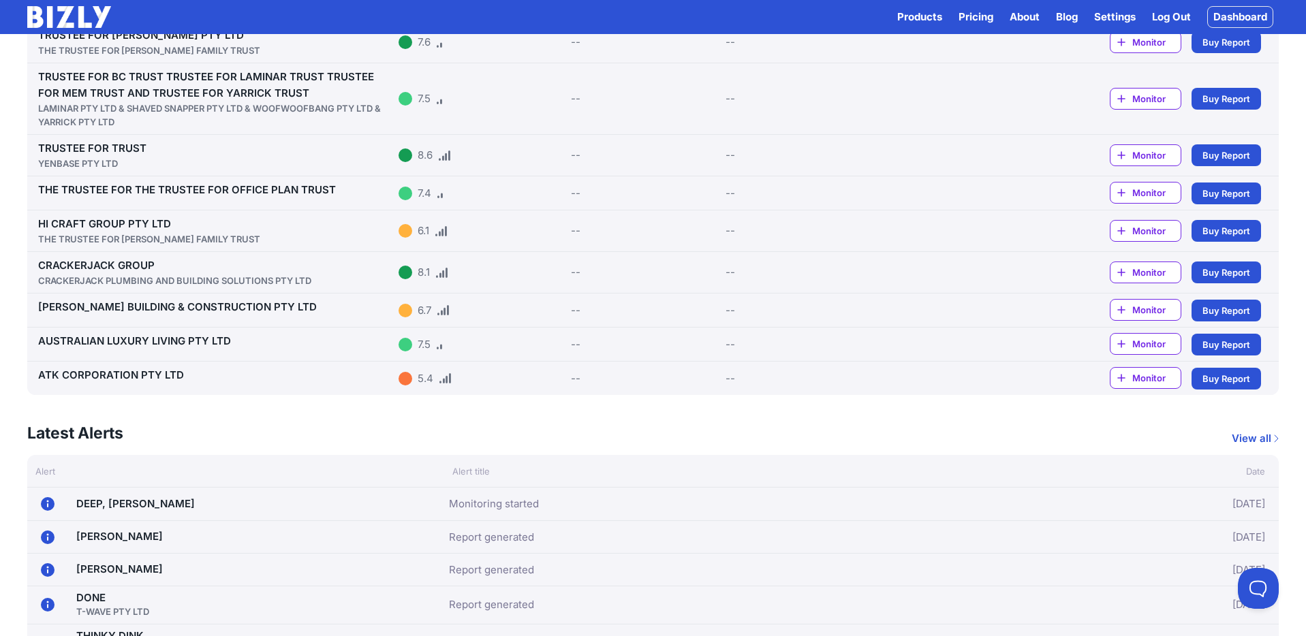
scroll to position [272, 0]
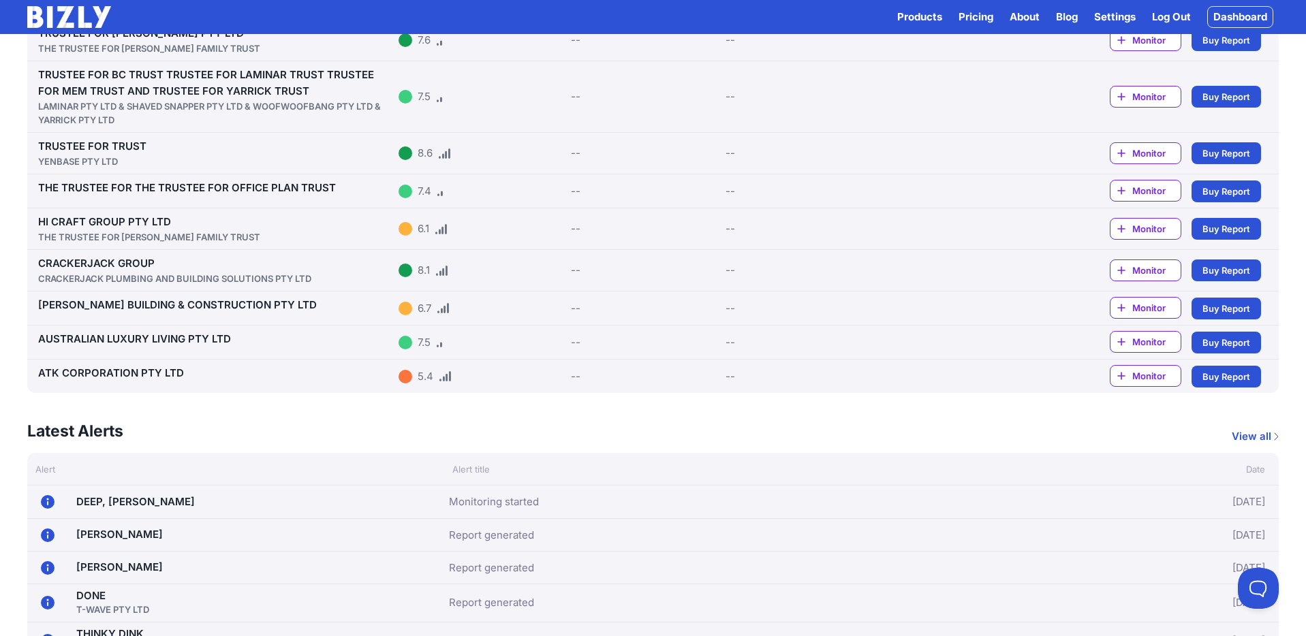
click at [116, 374] on link "ATK CORPORATION PTY LTD" at bounding box center [111, 372] width 146 height 13
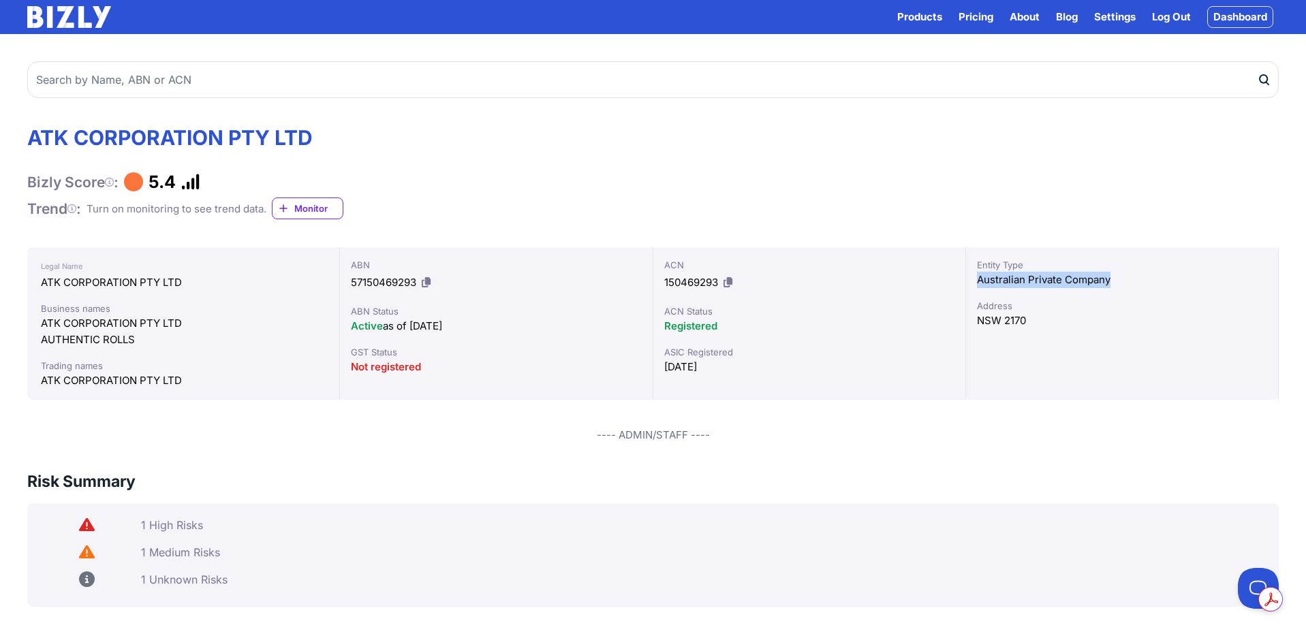
drag, startPoint x: 1099, startPoint y: 281, endPoint x: 978, endPoint y: 282, distance: 121.3
click at [978, 281] on div "Australian Private Company" at bounding box center [1122, 280] width 290 height 16
copy div "Australian Private Company"
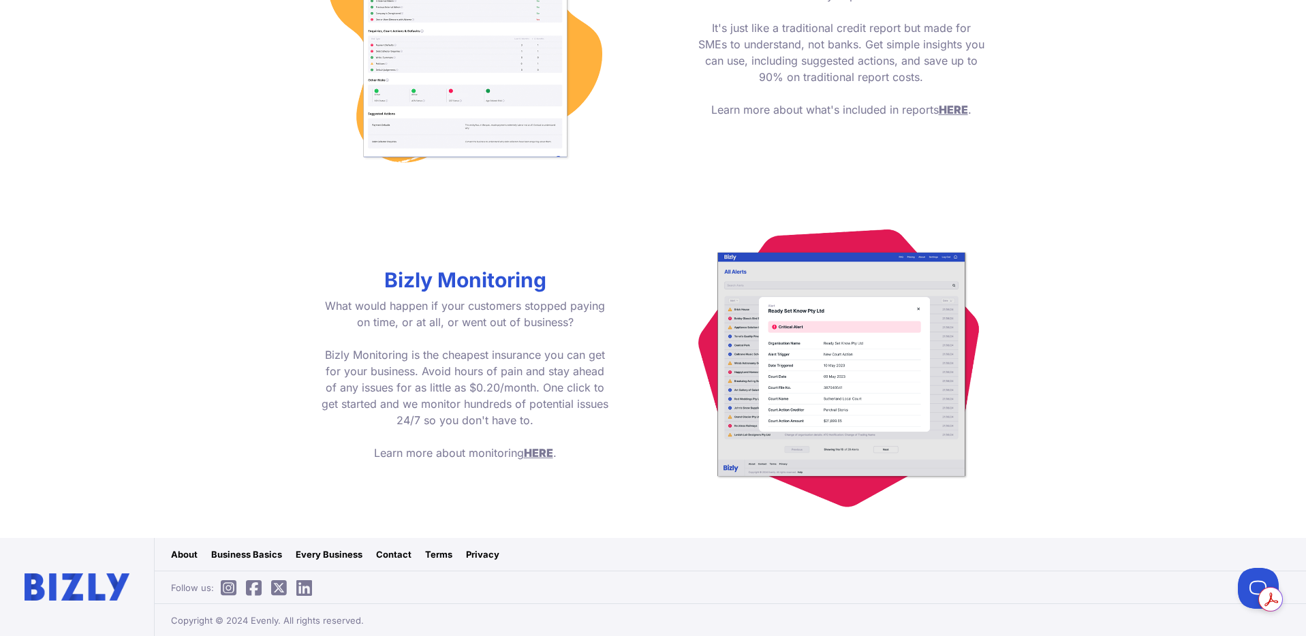
click at [269, 550] on link "Business Basics" at bounding box center [246, 555] width 71 height 14
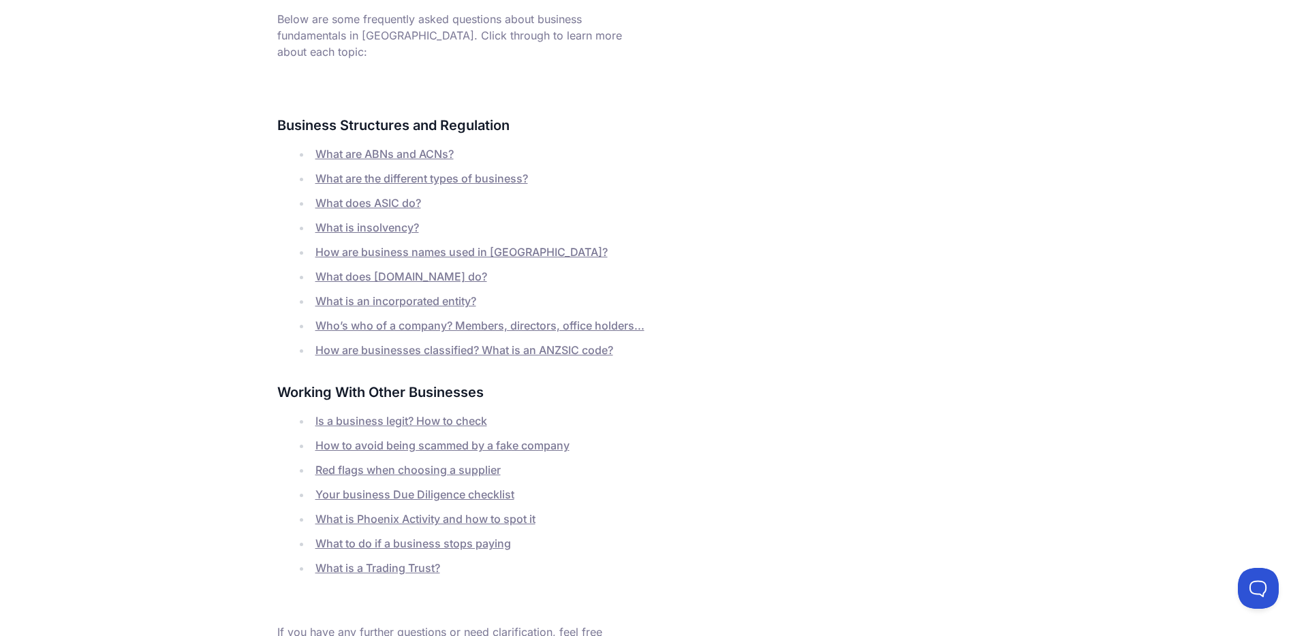
scroll to position [342, 0]
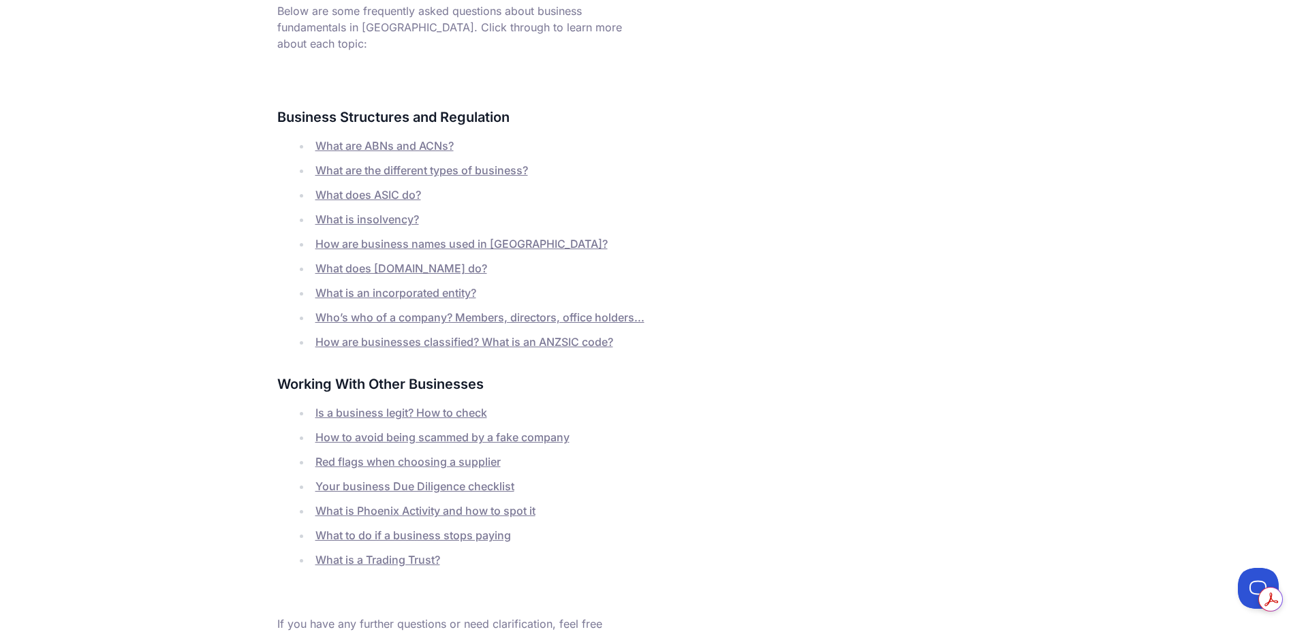
click at [411, 553] on link "What is a Trading Trust?" at bounding box center [377, 560] width 125 height 14
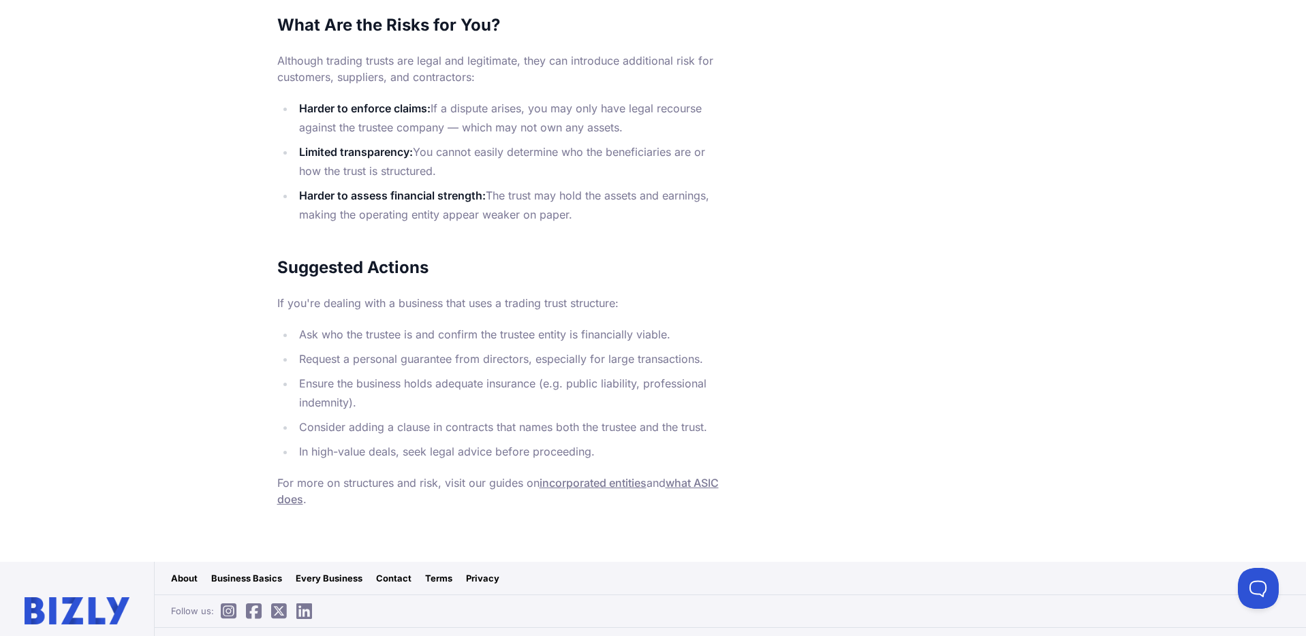
scroll to position [541, 0]
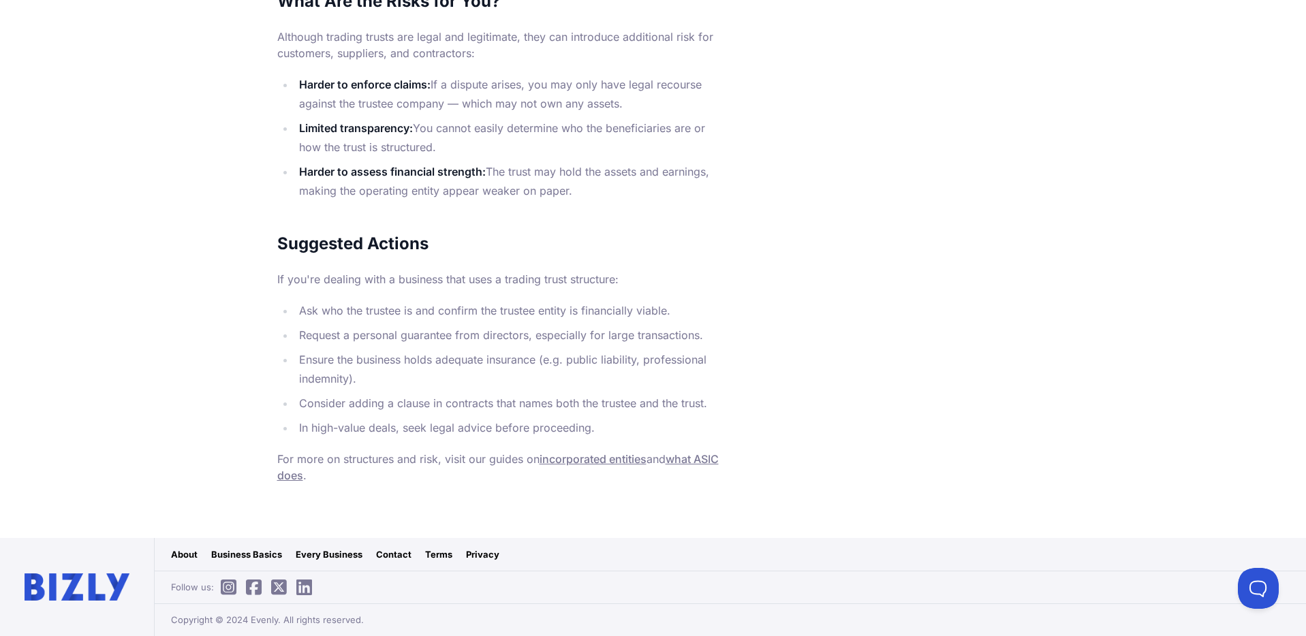
click at [631, 458] on link "incorporated entities" at bounding box center [592, 459] width 107 height 14
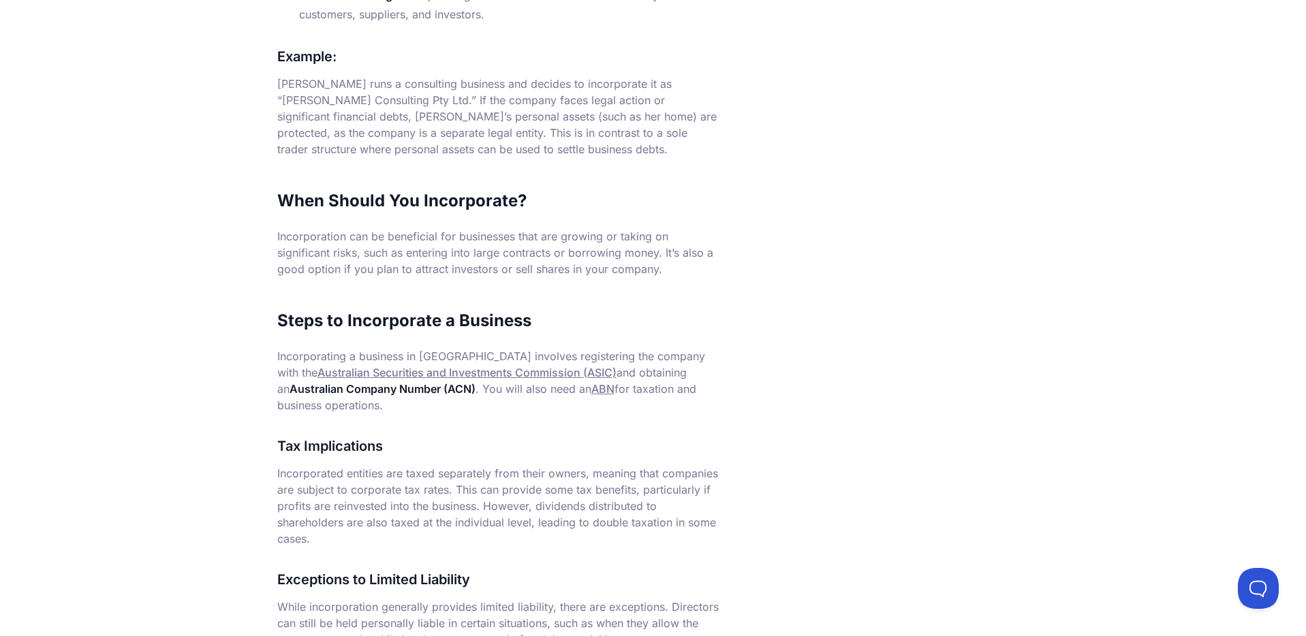
scroll to position [696, 0]
